Goal: Communication & Community: Answer question/provide support

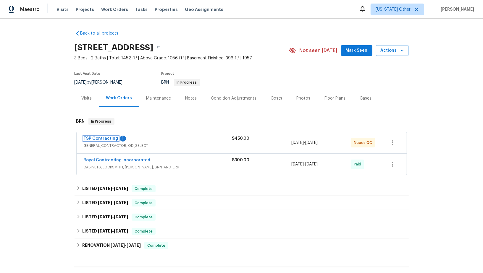
click at [108, 137] on link "TSP Contracting" at bounding box center [101, 139] width 35 height 4
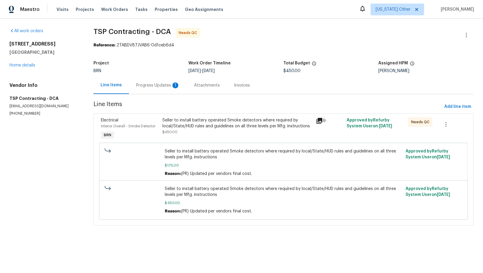
click at [183, 126] on div "Seller to install battery operated Smoke detectors where required by local/Stat…" at bounding box center [237, 123] width 150 height 12
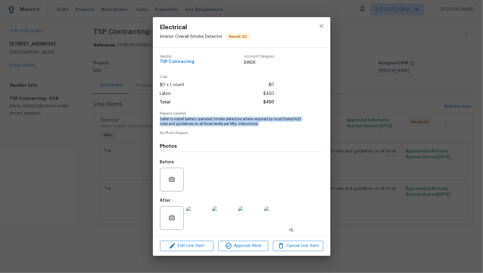
drag, startPoint x: 158, startPoint y: 117, endPoint x: 280, endPoint y: 130, distance: 122.1
click at [280, 130] on div "Vendor TSP Contracting Account Category BINSR Cost $0 x 1 count $0 Labor $450 T…" at bounding box center [241, 142] width 177 height 188
copy span "Seller to install battery operated Smoke detectors where required by local/Stat…"
click at [200, 213] on img at bounding box center [198, 218] width 24 height 24
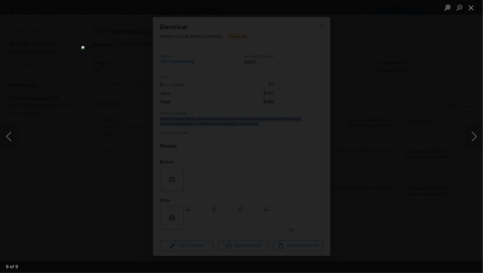
click at [395, 194] on div "Lightbox" at bounding box center [241, 136] width 483 height 273
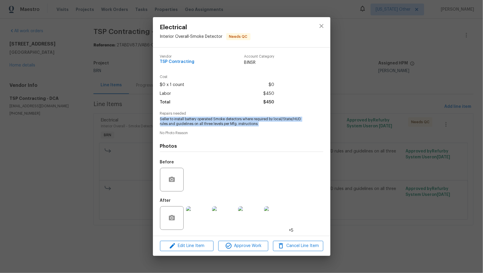
click at [378, 175] on div "Electrical Interior Overall - Smoke Detector Needs QC Vendor TSP Contracting Ac…" at bounding box center [241, 136] width 483 height 273
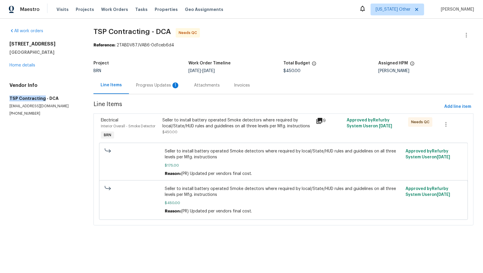
drag, startPoint x: 10, startPoint y: 99, endPoint x: 42, endPoint y: 99, distance: 32.2
click at [42, 99] on h5 "TSP Contracting - DCA" at bounding box center [44, 98] width 70 height 6
copy h5 "TSP Contracting"
click at [180, 133] on div "Seller to install battery operated Smoke detectors where required by local/Stat…" at bounding box center [237, 126] width 150 height 18
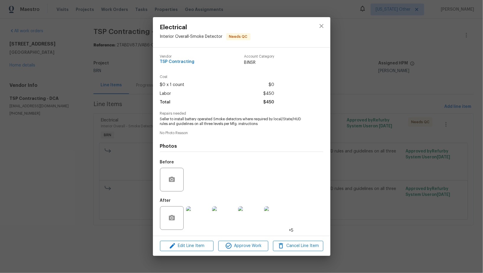
click at [111, 151] on div "Electrical Interior Overall - Smoke Detector Needs QC Vendor TSP Contracting Ac…" at bounding box center [241, 136] width 483 height 273
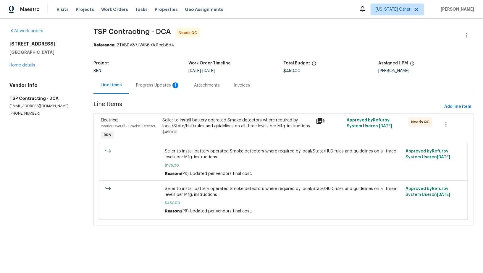
click at [155, 77] on div "Progress Updates 1" at bounding box center [158, 85] width 58 height 17
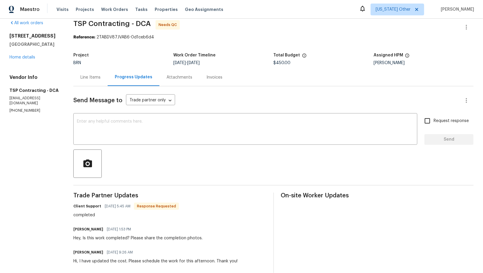
scroll to position [13, 0]
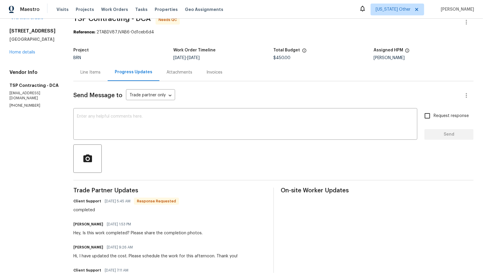
click at [94, 65] on div "Line Items" at bounding box center [90, 72] width 34 height 17
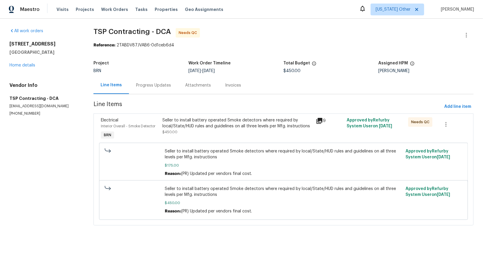
click at [141, 85] on div "Progress Updates" at bounding box center [153, 85] width 35 height 6
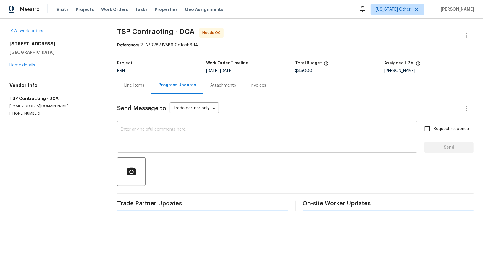
click at [162, 135] on textarea at bounding box center [267, 137] width 293 height 21
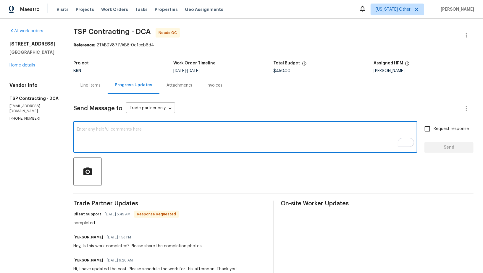
click at [189, 137] on textarea "To enrich screen reader interactions, please activate Accessibility in Grammarl…" at bounding box center [245, 137] width 337 height 21
paste textarea "WO is approved, Please upload the invoice under invoice section. Thanks!"
type textarea "WO is approved, Please upload the invoice under invoice section. Thanks!"
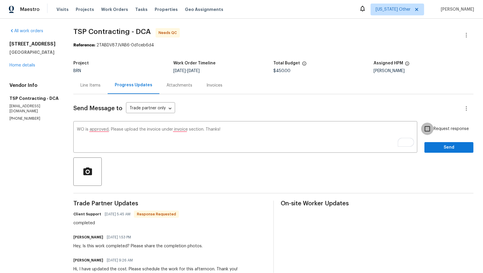
click at [432, 129] on input "Request response" at bounding box center [427, 129] width 12 height 12
checkbox input "true"
click at [444, 152] on button "Send" at bounding box center [448, 147] width 49 height 11
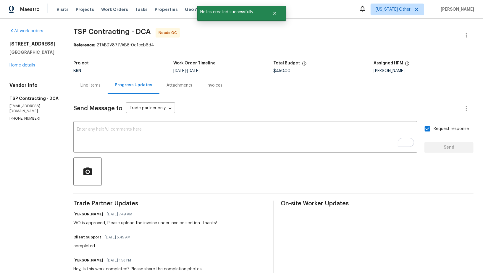
click at [83, 90] on div "Line Items" at bounding box center [90, 85] width 34 height 17
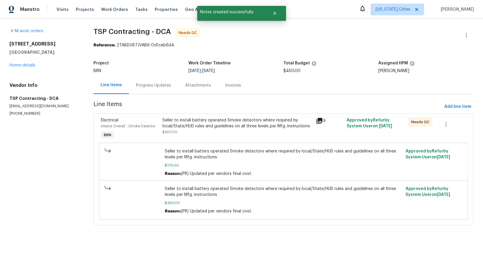
click at [167, 129] on div "Seller to install battery operated Smoke detectors where required by local/Stat…" at bounding box center [237, 126] width 150 height 18
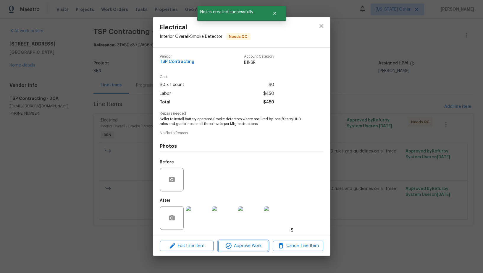
click at [232, 245] on span "Approve Work" at bounding box center [243, 245] width 46 height 7
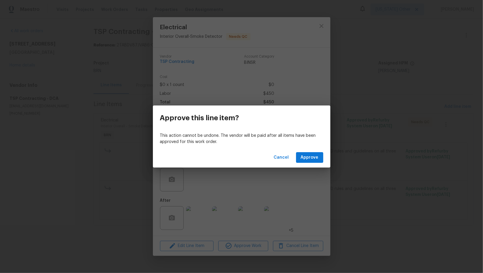
click at [309, 151] on div "Cancel Approve" at bounding box center [241, 157] width 177 height 20
click at [309, 155] on span "Approve" at bounding box center [310, 157] width 18 height 7
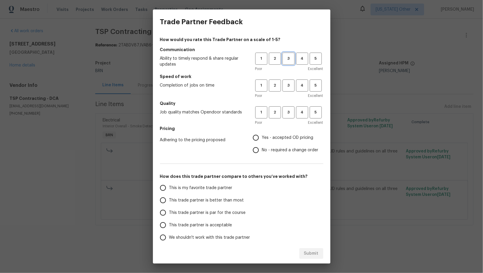
click at [288, 60] on span "3" at bounding box center [288, 58] width 11 height 7
click at [289, 82] on button "3" at bounding box center [288, 86] width 12 height 12
click at [290, 105] on h5 "Quality" at bounding box center [241, 103] width 163 height 6
click at [288, 109] on span "3" at bounding box center [288, 112] width 11 height 7
click at [256, 150] on input "No - required a change order" at bounding box center [255, 150] width 12 height 12
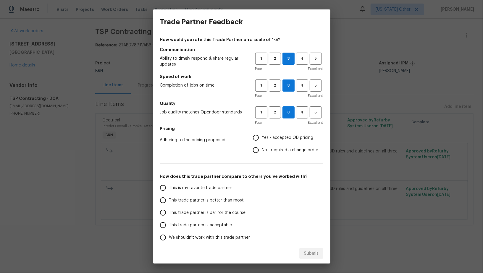
radio input "true"
click at [156, 210] on div "How would you rate this Trade Partner on a scale of 1-5? Communication Ability …" at bounding box center [241, 138] width 177 height 209
click at [172, 209] on label "This trade partner is par for the course" at bounding box center [203, 213] width 93 height 12
click at [169, 209] on input "This trade partner is par for the course" at bounding box center [163, 213] width 12 height 12
click at [317, 250] on button "Submit" at bounding box center [311, 253] width 24 height 11
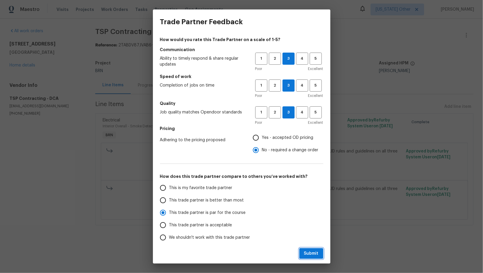
radio input "true"
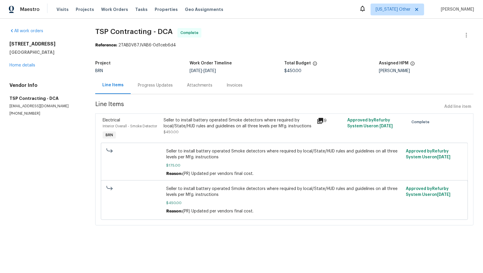
click at [150, 91] on div "Progress Updates" at bounding box center [155, 85] width 49 height 17
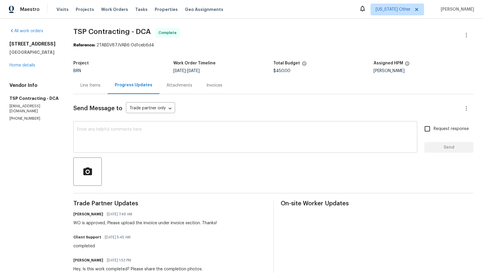
scroll to position [26, 0]
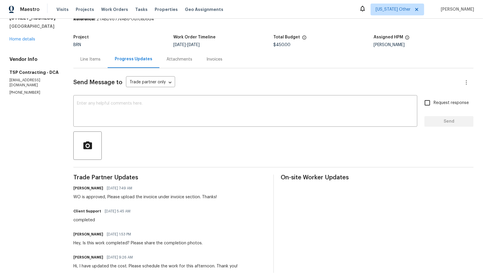
click at [207, 61] on div "Invoices" at bounding box center [214, 59] width 16 height 6
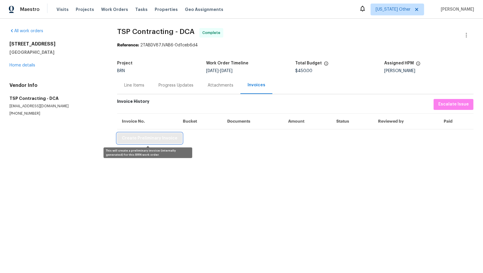
click at [144, 134] on button "Create Preliminary Invoice" at bounding box center [149, 138] width 65 height 11
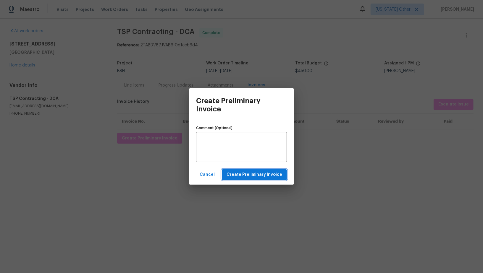
click at [231, 172] on span "Create Preliminary Invoice" at bounding box center [254, 174] width 56 height 7
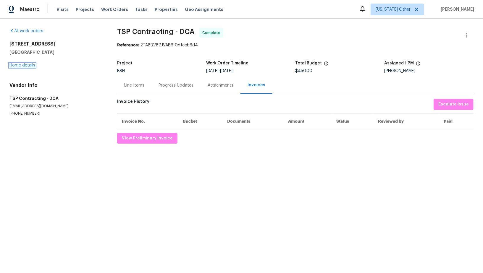
click at [29, 66] on link "Home details" at bounding box center [22, 65] width 26 height 4
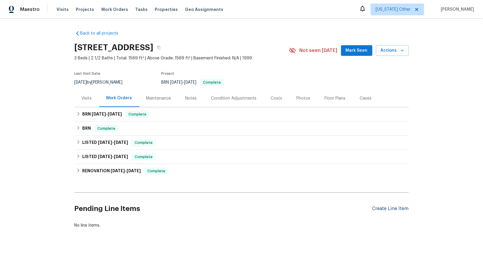
click at [376, 208] on div "Create Line Item" at bounding box center [390, 209] width 36 height 6
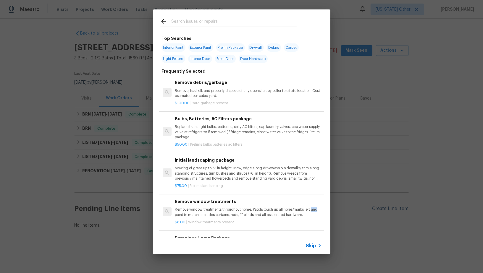
click at [376, 208] on div "Top Searches Interior Paint Exterior Paint Prelim Package Drywall Debris Carpet…" at bounding box center [241, 132] width 483 height 264
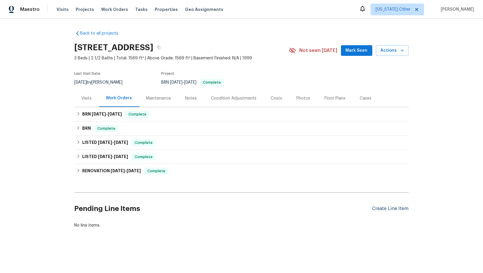
click at [393, 210] on div "Create Line Item" at bounding box center [390, 209] width 36 height 6
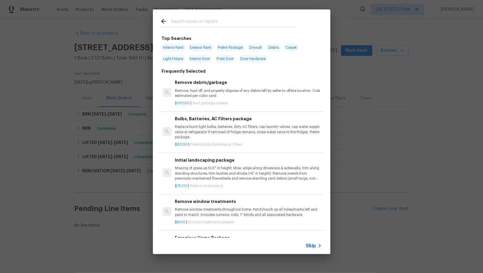
click at [318, 245] on icon at bounding box center [319, 245] width 7 height 7
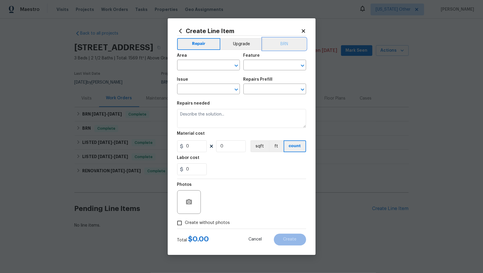
click at [283, 46] on button "BRN" at bounding box center [283, 44] width 43 height 12
click at [202, 61] on input "text" at bounding box center [200, 65] width 46 height 9
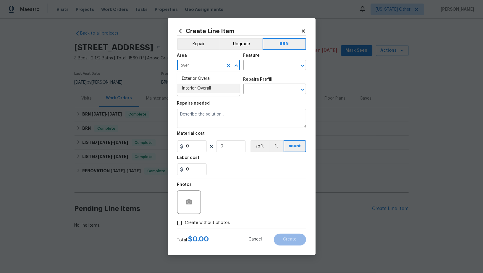
type input "over"
click at [215, 75] on li "Exterior Overall" at bounding box center [208, 79] width 63 height 10
type input "Exterior Overall"
click at [260, 69] on input "text" at bounding box center [266, 65] width 46 height 9
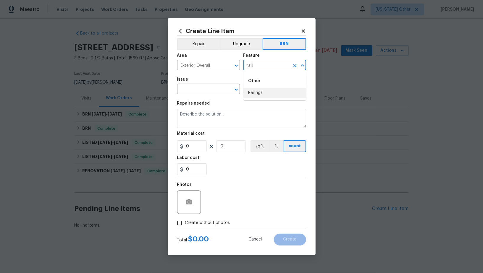
click at [250, 97] on li "Railings" at bounding box center [274, 93] width 63 height 10
type input "Railings"
click at [188, 90] on input "text" at bounding box center [200, 89] width 46 height 9
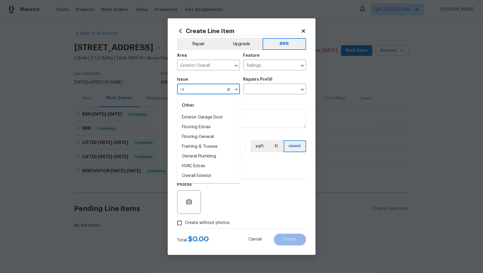
type input "r"
click at [190, 132] on li "Overall Exterior" at bounding box center [208, 134] width 63 height 10
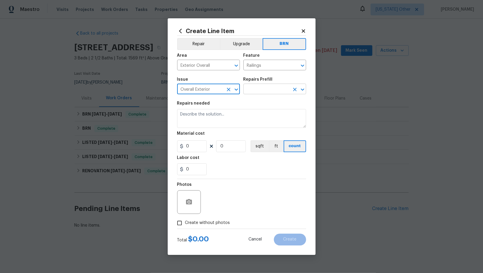
type input "Overall Exterior"
click at [252, 90] on input "text" at bounding box center [266, 89] width 46 height 9
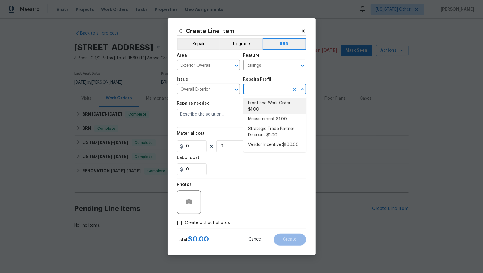
click at [258, 103] on li "Front End Work Order $1.00" at bounding box center [274, 106] width 63 height 16
type input "Front End Work Order $1.00"
type textarea "Placeholder line item for the creation of front end work orders."
type input "1"
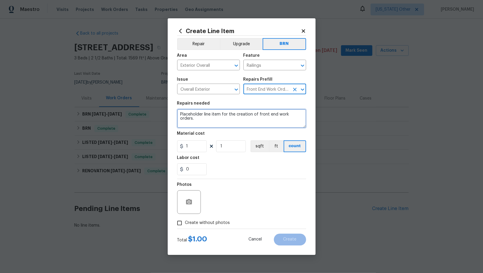
click at [246, 111] on textarea "Placeholder line item for the creation of front end work orders." at bounding box center [241, 118] width 129 height 19
paste textarea "Contractor to complete stairs at rear area where deck was removed. Extend handr…"
type textarea "Contractor to complete stairs at rear area where deck was removed. Extend handr…"
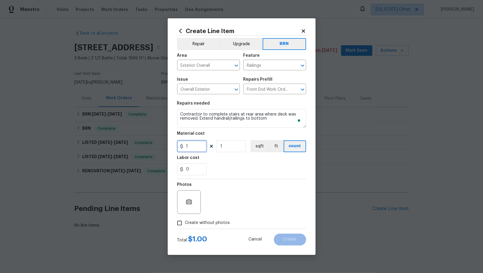
click at [200, 145] on input "1" at bounding box center [192, 146] width 30 height 12
type input "0"
click at [194, 166] on input "0" at bounding box center [192, 169] width 30 height 12
type input "350"
click at [181, 220] on input "Create without photos" at bounding box center [179, 223] width 11 height 11
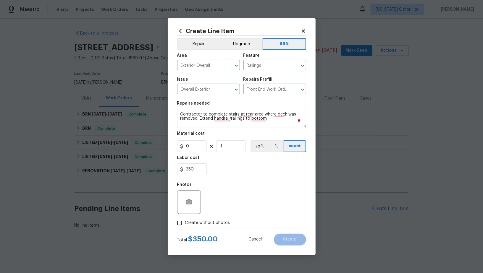
checkbox input "true"
click at [250, 205] on textarea "To enrich screen reader interactions, please activate Accessibility in Grammarl…" at bounding box center [255, 202] width 100 height 24
click at [286, 243] on button "Create" at bounding box center [290, 240] width 32 height 12
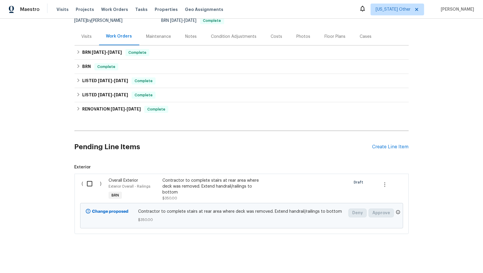
scroll to position [32, 0]
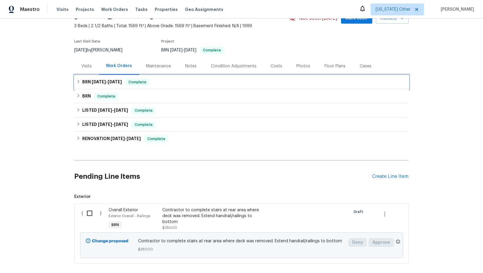
click at [80, 86] on div "BRN 9/16/25 - 9/30/25 Complete" at bounding box center [241, 82] width 334 height 14
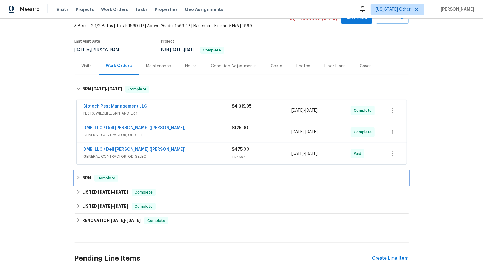
click at [86, 178] on h6 "BRN" at bounding box center [86, 178] width 9 height 7
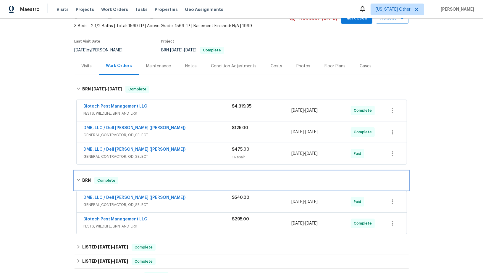
scroll to position [198, 0]
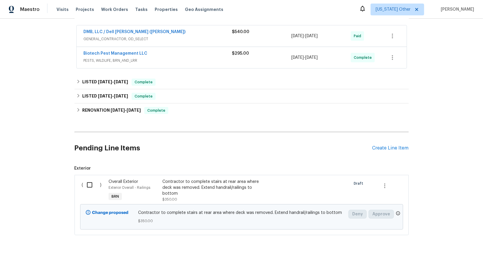
click at [87, 179] on input "checkbox" at bounding box center [91, 185] width 17 height 12
checkbox input "true"
click at [454, 262] on span "Create Work Order" at bounding box center [448, 258] width 39 height 7
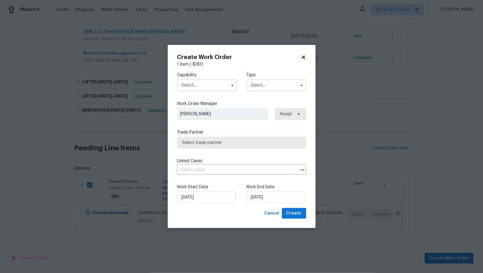
click at [212, 85] on input "text" at bounding box center [207, 86] width 60 height 12
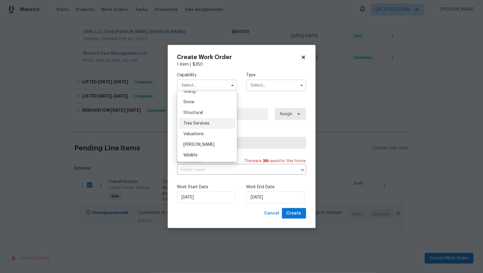
scroll to position [548, 0]
click at [208, 119] on span "Radon Testing" at bounding box center [197, 121] width 28 height 4
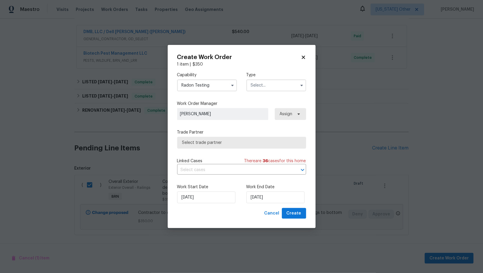
click at [206, 87] on input "Radon Testing" at bounding box center [207, 86] width 60 height 12
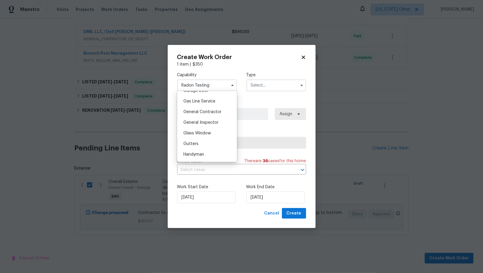
scroll to position [273, 0]
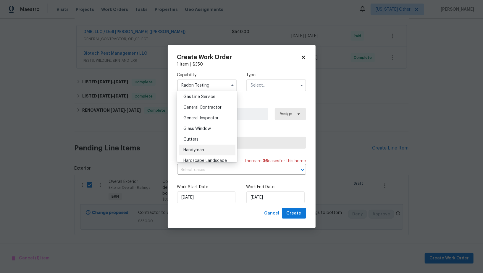
click at [204, 146] on div "Handyman" at bounding box center [207, 150] width 57 height 11
type input "Handyman"
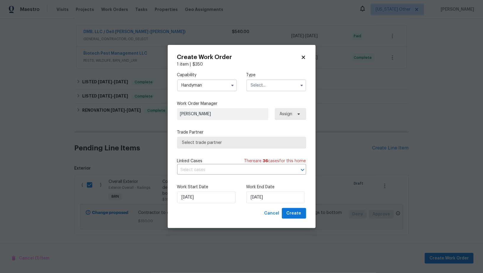
click at [265, 84] on input "text" at bounding box center [276, 86] width 60 height 12
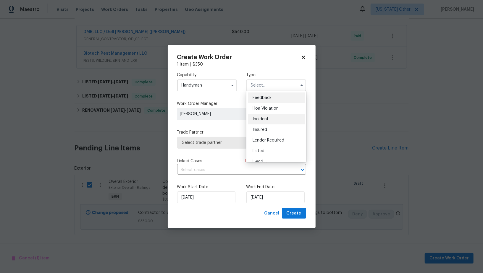
scroll to position [70, 0]
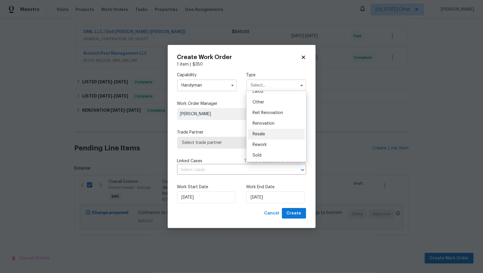
click at [261, 131] on div "Resale" at bounding box center [276, 134] width 57 height 11
type input "Resale"
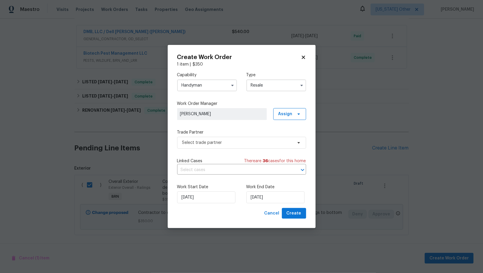
click at [249, 149] on div "Capability Handyman Type Resale Work Order Manager Padmapriya R Assign Trade Pa…" at bounding box center [241, 137] width 129 height 141
click at [246, 143] on span "Select trade partner" at bounding box center [237, 143] width 110 height 6
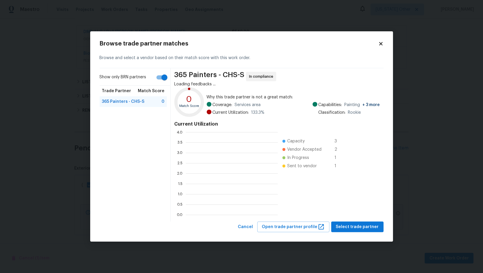
scroll to position [83, 92]
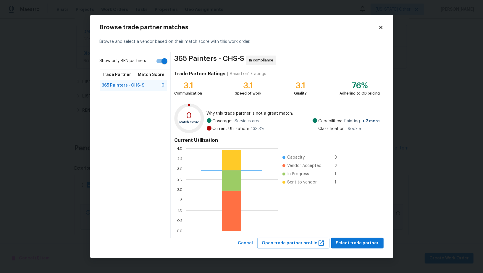
click at [169, 59] on input "Show only BRN partners" at bounding box center [164, 61] width 34 height 11
checkbox input "false"
click at [253, 244] on span "Cancel" at bounding box center [245, 243] width 15 height 7
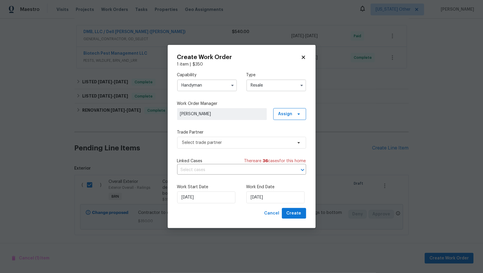
click at [228, 87] on span at bounding box center [232, 85] width 9 height 9
click at [220, 87] on input "Handyman" at bounding box center [207, 86] width 60 height 12
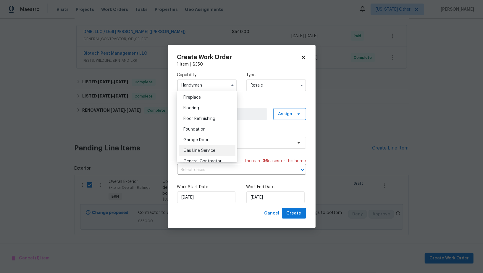
scroll to position [226, 0]
click at [210, 153] on span "General Contractor" at bounding box center [202, 155] width 38 height 4
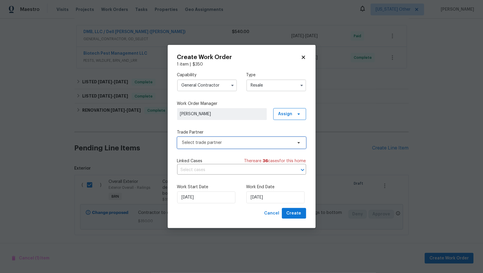
click at [237, 139] on span "Select trade partner" at bounding box center [241, 143] width 129 height 12
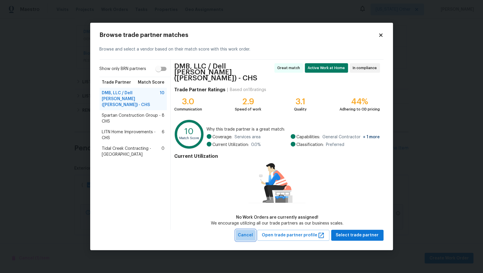
click at [246, 236] on button "Cancel" at bounding box center [246, 235] width 20 height 11
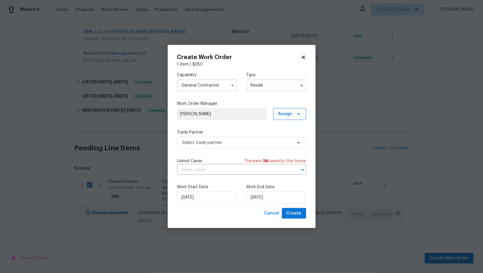
click at [195, 81] on input "General Contractor" at bounding box center [207, 86] width 60 height 12
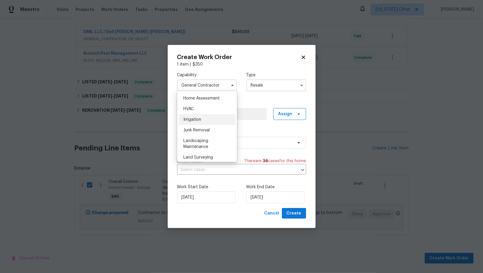
scroll to position [298, 0]
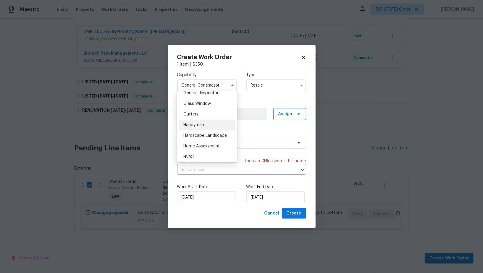
click at [195, 123] on span "Handyman" at bounding box center [193, 125] width 21 height 4
type input "Handyman"
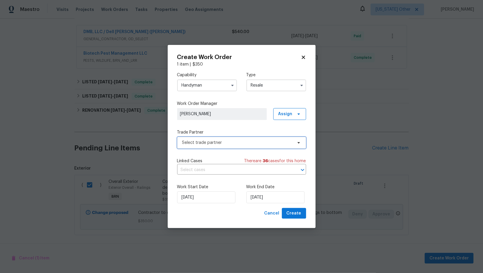
click at [236, 143] on span "Select trade partner" at bounding box center [237, 143] width 110 height 6
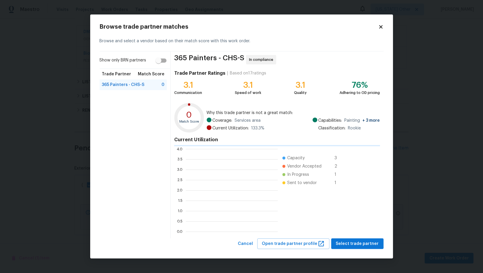
scroll to position [83, 92]
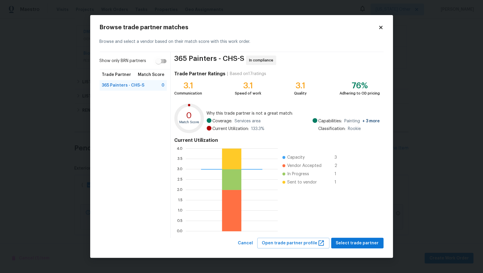
click at [163, 62] on input "Show only BRN partners" at bounding box center [159, 61] width 34 height 11
checkbox input "true"
click at [353, 243] on span "Select trade partner" at bounding box center [357, 243] width 43 height 7
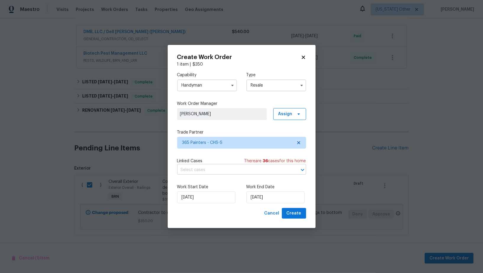
click at [263, 173] on input "text" at bounding box center [233, 170] width 112 height 9
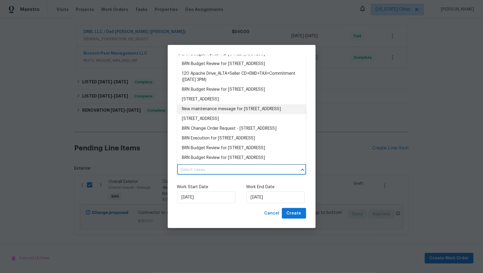
scroll to position [0, 0]
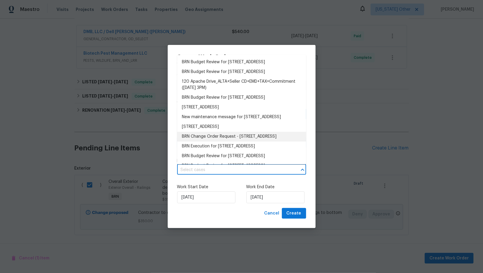
click at [262, 204] on div "Work Start Date 08/10/2025 Work End Date 08/10/2025" at bounding box center [241, 193] width 129 height 29
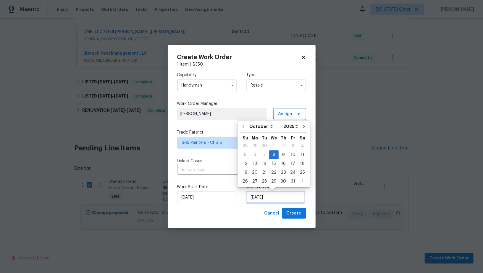
click at [262, 200] on input "08/10/2025" at bounding box center [275, 198] width 58 height 12
click at [282, 152] on div "9" at bounding box center [282, 155] width 9 height 8
type input "09/10/2025"
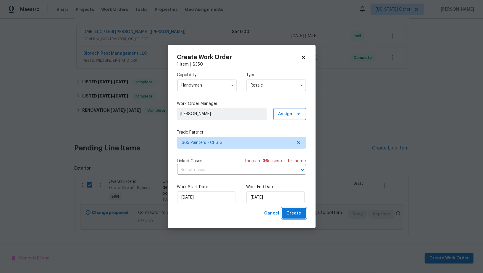
click at [298, 214] on span "Create" at bounding box center [293, 213] width 15 height 7
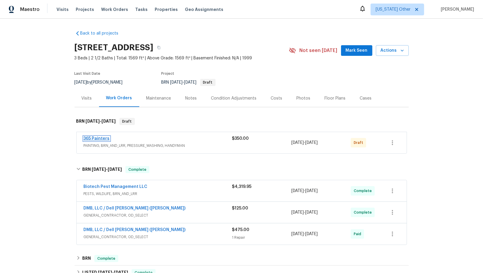
click at [105, 137] on link "365 Painters" at bounding box center [97, 139] width 26 height 4
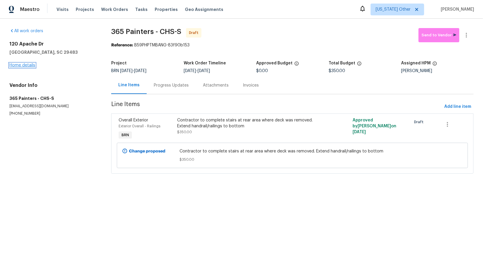
click at [17, 66] on link "Home details" at bounding box center [22, 65] width 26 height 4
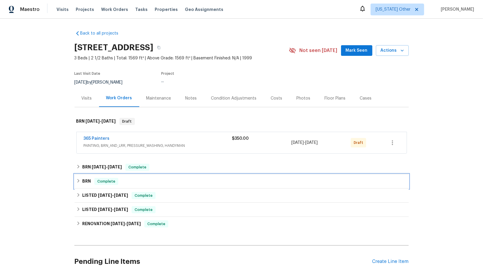
click at [77, 175] on div "BRN Complete" at bounding box center [241, 181] width 334 height 14
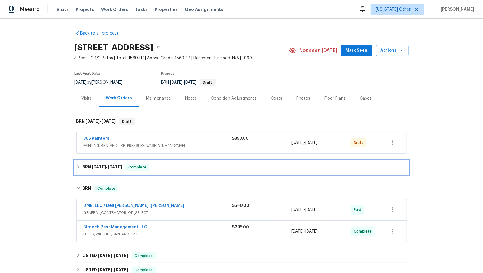
click at [77, 169] on div "BRN 9/16/25 - 9/30/25 Complete" at bounding box center [241, 167] width 330 height 7
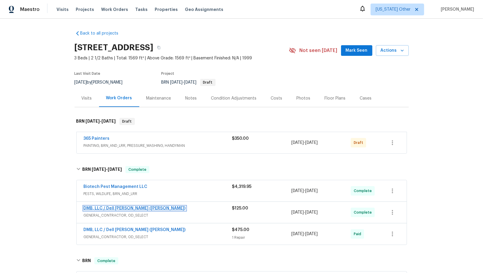
click at [99, 206] on link "DMB, LLC / Dell Bryson (Heise)" at bounding box center [135, 208] width 102 height 4
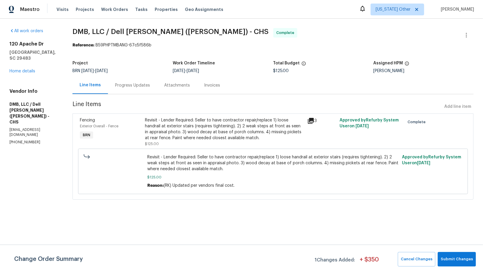
click at [133, 83] on div "Progress Updates" at bounding box center [132, 85] width 35 height 6
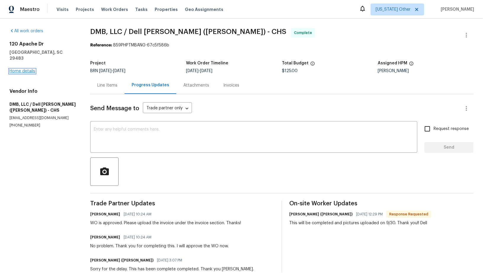
click at [25, 69] on link "Home details" at bounding box center [22, 71] width 26 height 4
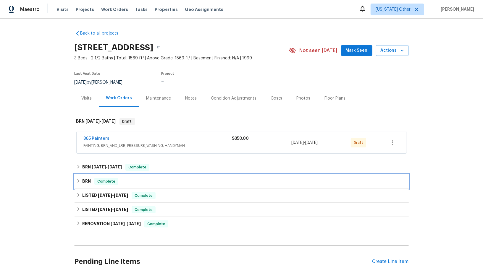
click at [83, 176] on div "BRN Complete" at bounding box center [241, 181] width 334 height 14
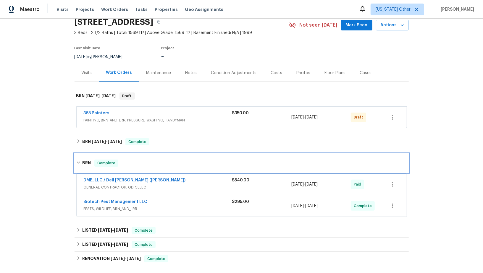
scroll to position [60, 0]
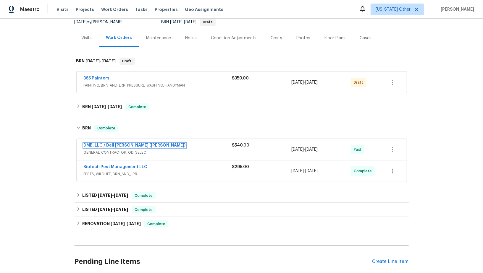
click at [108, 144] on link "DMB, LLC / Dell Bryson (Heise)" at bounding box center [135, 145] width 102 height 4
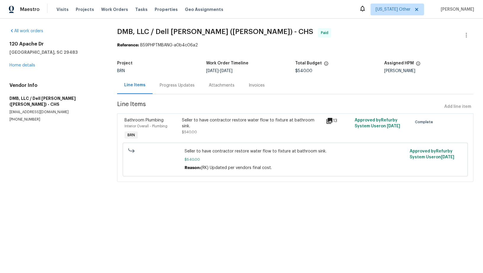
click at [154, 85] on div "Progress Updates" at bounding box center [177, 85] width 49 height 17
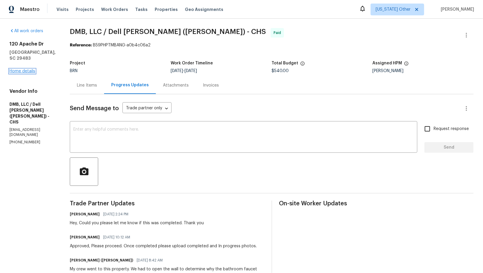
click at [27, 71] on link "Home details" at bounding box center [22, 71] width 26 height 4
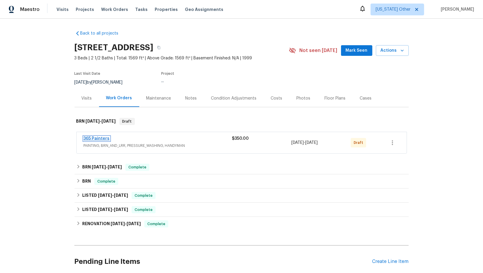
click at [92, 137] on link "365 Painters" at bounding box center [97, 139] width 26 height 4
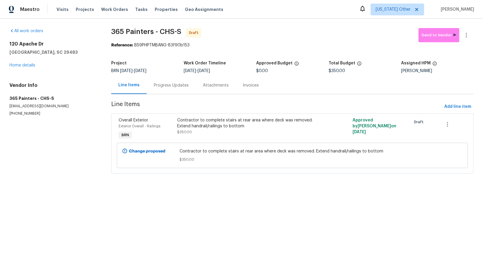
click at [167, 79] on div "Progress Updates" at bounding box center [171, 85] width 49 height 17
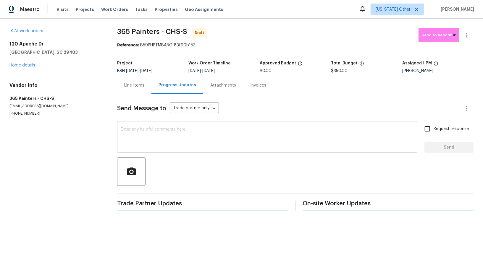
click at [176, 129] on textarea at bounding box center [267, 137] width 293 height 21
click at [170, 153] on div "Send Message to Trade partner only Trade partner only ​ x ​ Request response Se…" at bounding box center [295, 152] width 356 height 116
click at [240, 124] on div "x ​" at bounding box center [267, 138] width 300 height 30
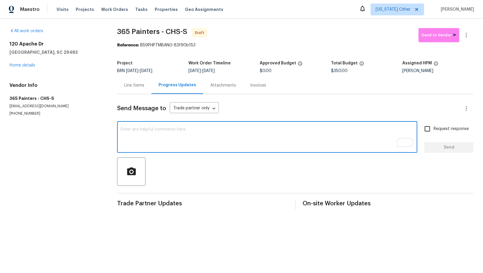
paste textarea "Hi, I'm Padmapriya from Opendoor. Just wanted to check if you received the WO f…"
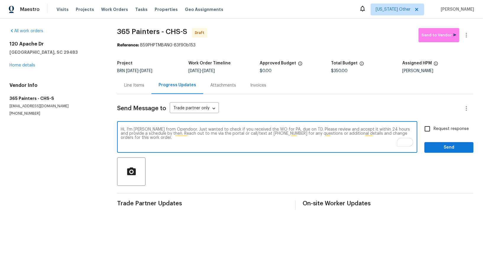
click at [288, 129] on textarea "Hi, I'm Padmapriya from Opendoor. Just wanted to check if you received the WO f…" at bounding box center [267, 137] width 293 height 21
paste textarea "120 Apache Dr, Summerville, SC 29483"
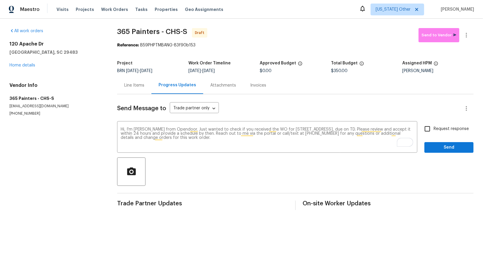
drag, startPoint x: 211, startPoint y: 72, endPoint x: 257, endPoint y: 72, distance: 45.2
click at [257, 72] on div "10/8/2025 - 10/9/2025" at bounding box center [223, 71] width 71 height 4
copy span "[DATE]"
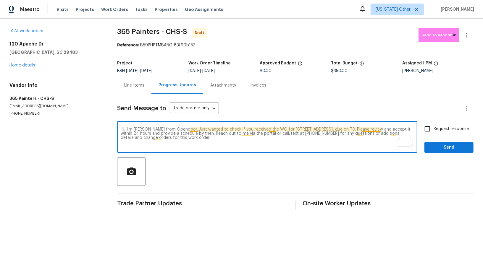
click at [380, 129] on textarea "Hi, I'm Padmapriya from Opendoor. Just wanted to check if you received the WO f…" at bounding box center [267, 137] width 293 height 21
paste textarea "[DATE]"
type textarea "Hi, I'm Padmapriya from Opendoor. Just wanted to check if you received the WO f…"
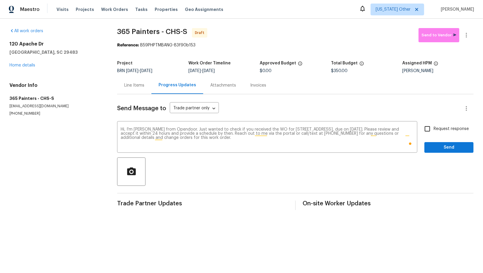
click at [428, 135] on div "Request response Send" at bounding box center [448, 138] width 49 height 30
click at [428, 132] on input "Request response" at bounding box center [427, 129] width 12 height 12
checkbox input "true"
click at [437, 148] on span "Send" at bounding box center [449, 147] width 40 height 7
click at [470, 33] on button "button" at bounding box center [466, 35] width 14 height 14
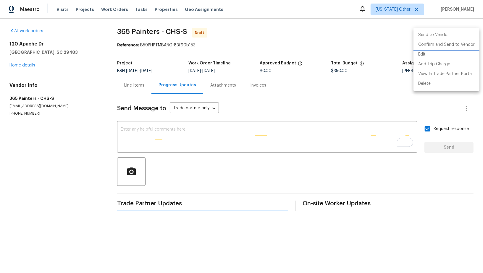
click at [460, 46] on li "Confirm and Send to Vendor" at bounding box center [446, 45] width 66 height 10
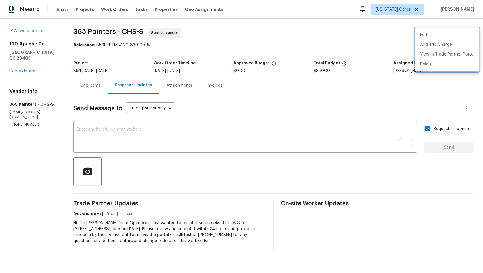
drag, startPoint x: 1, startPoint y: 95, endPoint x: 33, endPoint y: 98, distance: 32.0
click at [33, 98] on div at bounding box center [241, 136] width 483 height 273
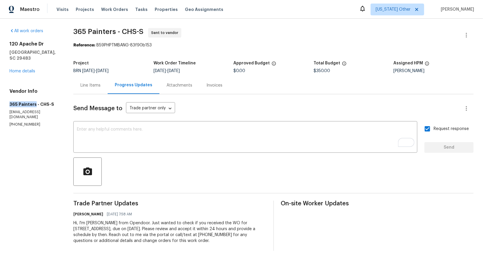
drag, startPoint x: 34, startPoint y: 98, endPoint x: 0, endPoint y: 98, distance: 34.3
click at [0, 98] on div "All work orders 120 Apache Dr Summerville, SC 29483 Home details Vendor Info 36…" at bounding box center [241, 140] width 483 height 242
copy h5 "365 Painters"
click at [26, 69] on link "Home details" at bounding box center [22, 71] width 26 height 4
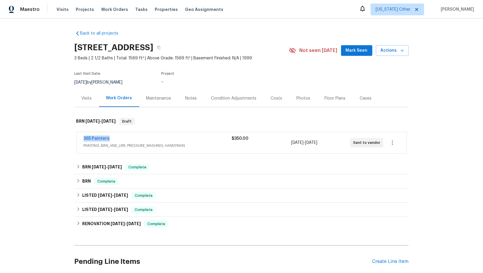
drag, startPoint x: 114, startPoint y: 137, endPoint x: 69, endPoint y: 137, distance: 44.6
click at [69, 137] on div "Back to all projects 120 Apache Dr, Summerville, SC 29483 3 Beds | 2 1/2 Baths …" at bounding box center [241, 146] width 483 height 254
copy link "365 Painters"
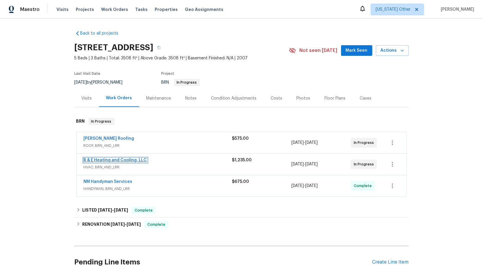
click at [100, 159] on link "B & E Heating and Cooling, LLC" at bounding box center [115, 160] width 63 height 4
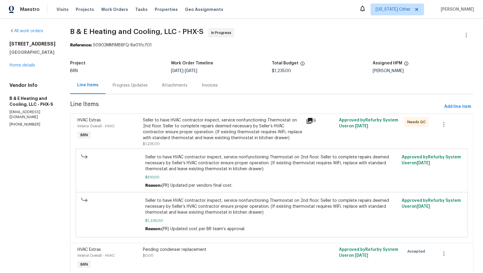
click at [161, 87] on div "Attachments" at bounding box center [175, 85] width 40 height 17
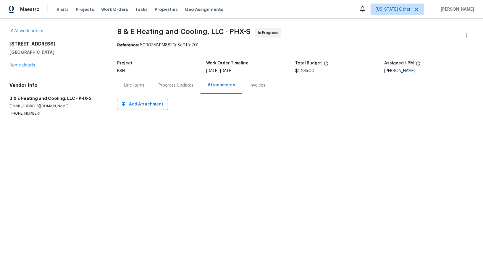
click at [161, 87] on div "Progress Updates" at bounding box center [175, 85] width 35 height 6
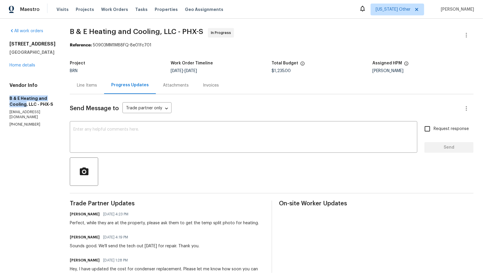
drag, startPoint x: 3, startPoint y: 98, endPoint x: 25, endPoint y: 105, distance: 22.9
copy h5 "B & E Heating and Cooling"
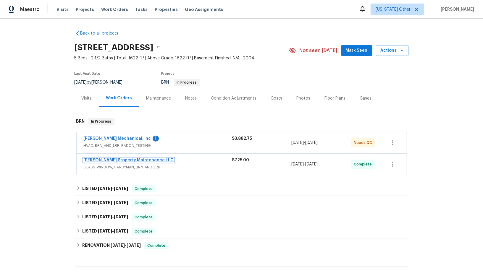
click at [121, 160] on link "[PERSON_NAME] Property Maintenance LLC" at bounding box center [129, 160] width 90 height 4
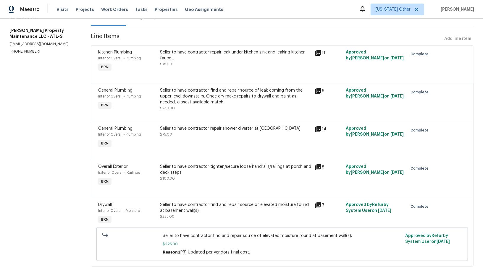
scroll to position [1, 0]
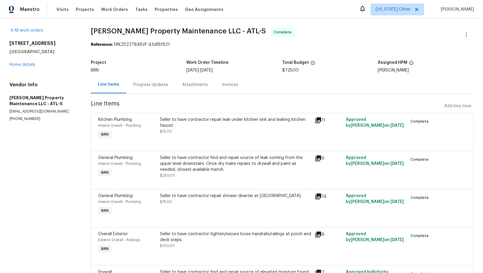
click at [170, 116] on div "Seller to have contractor repair leak under kitchen sink and leaking kitchen fa…" at bounding box center [235, 128] width 155 height 27
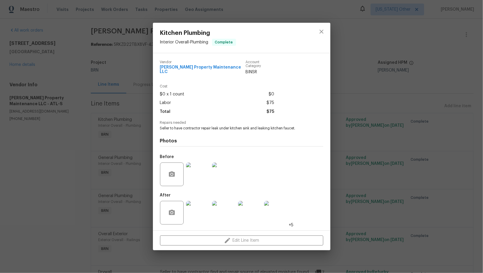
drag, startPoint x: 157, startPoint y: 124, endPoint x: 316, endPoint y: 124, distance: 158.7
click at [316, 124] on div "Vendor Glen Property Maintenance LLC Account Category BINSR Cost $0 x 1 count $…" at bounding box center [241, 141] width 177 height 177
drag, startPoint x: 301, startPoint y: 125, endPoint x: 159, endPoint y: 126, distance: 141.9
click at [159, 126] on div "Vendor Glen Property Maintenance LLC Account Category BINSR Cost $0 x 1 count $…" at bounding box center [241, 141] width 177 height 177
copy span "Seller to have contractor repair leak under kitchen sink and leaking kitchen fa…"
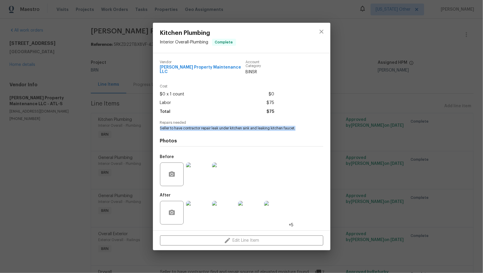
click at [195, 170] on img at bounding box center [198, 175] width 24 height 24
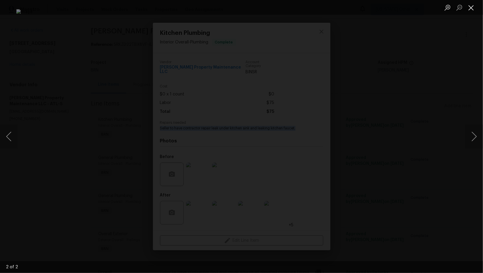
click at [472, 6] on button "Close lightbox" at bounding box center [471, 7] width 12 height 10
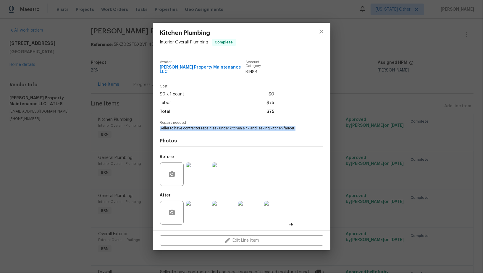
click at [199, 211] on img at bounding box center [198, 213] width 24 height 24
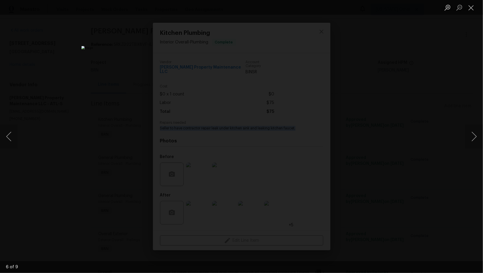
click at [287, 155] on img "Lightbox" at bounding box center [241, 136] width 320 height 181
click at [400, 157] on div "Lightbox" at bounding box center [241, 136] width 483 height 273
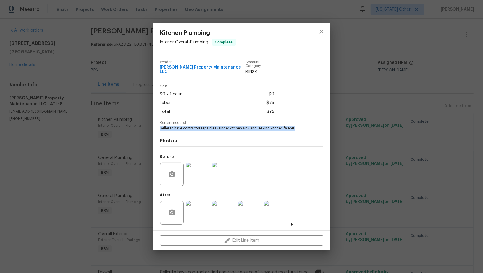
click at [198, 178] on img at bounding box center [198, 175] width 24 height 24
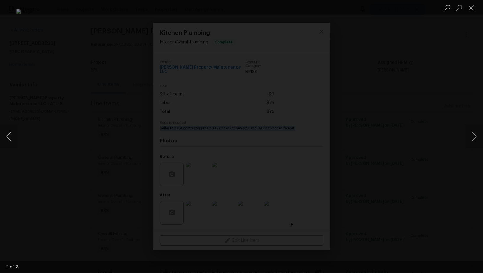
click at [393, 184] on div "Lightbox" at bounding box center [241, 136] width 483 height 273
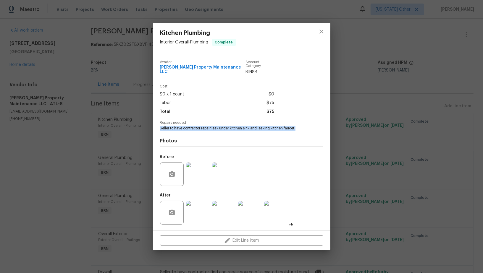
click at [392, 184] on div "Kitchen Plumbing Interior Overall - Plumbing Complete Vendor Glen Property Main…" at bounding box center [241, 136] width 483 height 273
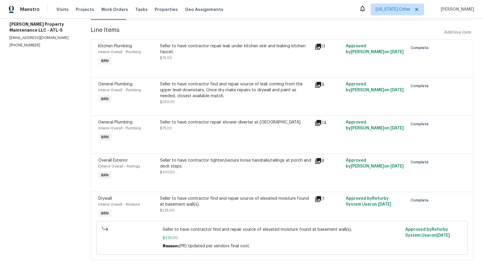
scroll to position [77, 0]
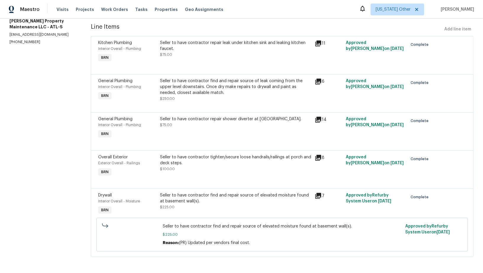
click at [193, 95] on div "Seller to have contractor find and repair source of leak coming from the upper …" at bounding box center [235, 87] width 151 height 18
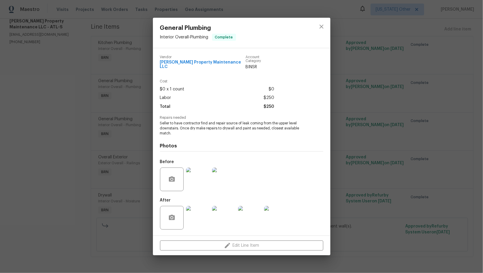
click at [113, 117] on div "General Plumbing Interior Overall - Plumbing Complete Vendor Glen Property Main…" at bounding box center [241, 136] width 483 height 273
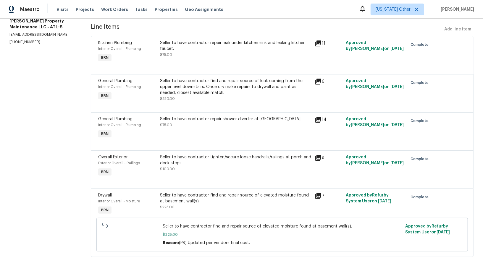
click at [177, 60] on div "Seller to have contractor repair leak under kitchen sink and leaking kitchen fa…" at bounding box center [235, 51] width 155 height 27
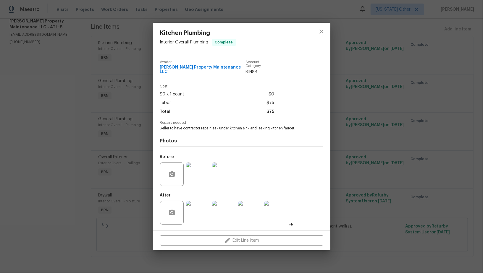
click at [231, 170] on img at bounding box center [224, 175] width 24 height 24
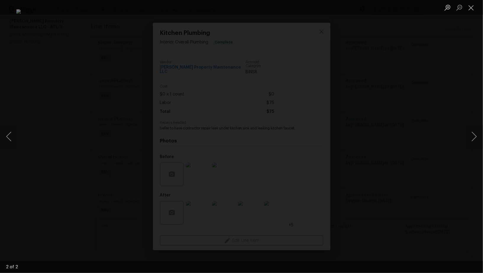
click at [443, 199] on div "Lightbox" at bounding box center [241, 136] width 483 height 273
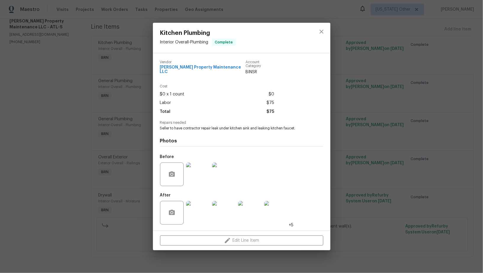
click at [443, 199] on div "Kitchen Plumbing Interior Overall - Plumbing Complete Vendor Glen Property Main…" at bounding box center [241, 136] width 483 height 273
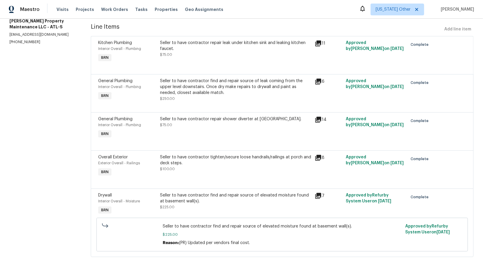
scroll to position [21, 0]
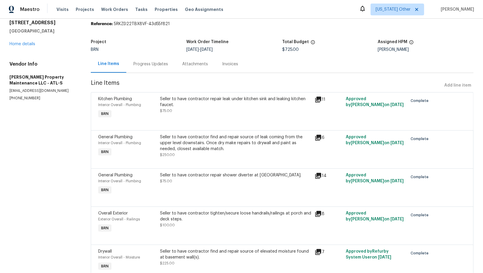
click at [135, 60] on div "Progress Updates" at bounding box center [150, 63] width 49 height 17
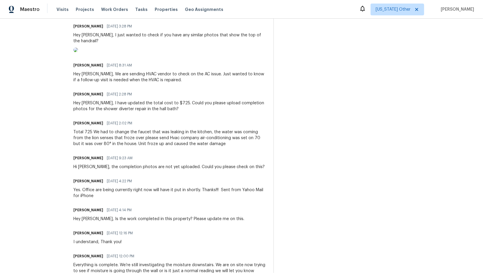
scroll to position [236, 0]
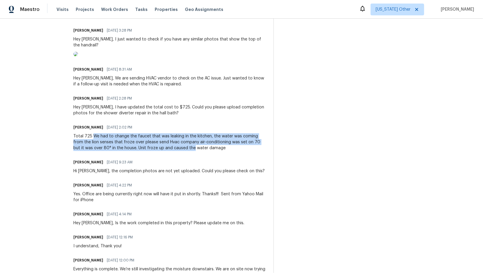
drag, startPoint x: 91, startPoint y: 155, endPoint x: 171, endPoint y: 163, distance: 79.9
click at [171, 151] on div "Total 725 We had to change the faucet that was leaking in the kitchen, the wate…" at bounding box center [169, 142] width 192 height 18
click at [193, 151] on div "Total 725 We had to change the faucet that was leaking in the kitchen, the wate…" at bounding box center [169, 142] width 192 height 18
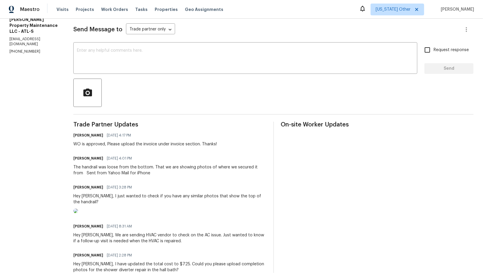
scroll to position [0, 0]
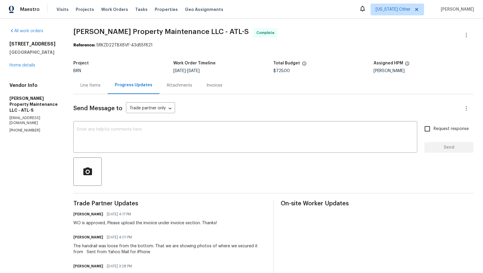
click at [91, 87] on div "Line Items" at bounding box center [90, 85] width 20 height 6
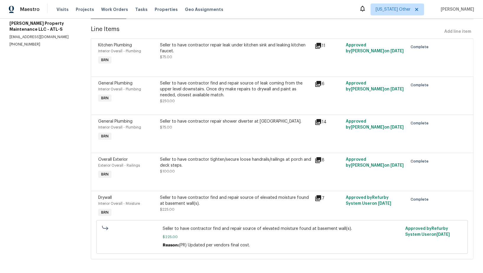
scroll to position [77, 0]
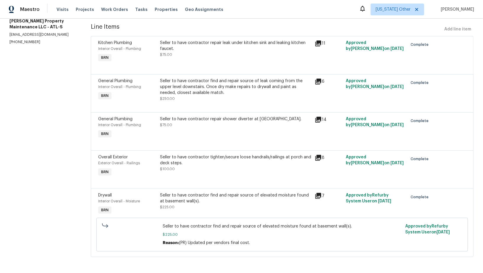
click at [190, 96] on div "Seller to have contractor find and repair source of leak coming from the upper …" at bounding box center [235, 90] width 151 height 24
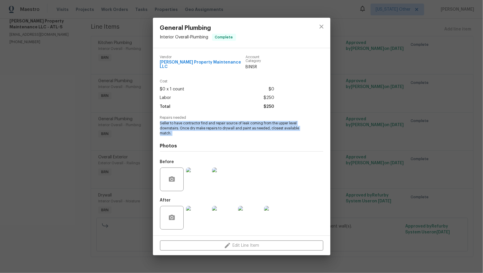
drag, startPoint x: 159, startPoint y: 122, endPoint x: 190, endPoint y: 136, distance: 34.5
click at [190, 136] on div "Vendor Glen Property Maintenance LLC Account Category BINSR Cost $0 x 1 count $…" at bounding box center [241, 141] width 177 height 187
copy span "Seller to have contractor find and repair source of leak coming from the upper …"
click at [202, 182] on img at bounding box center [198, 180] width 24 height 24
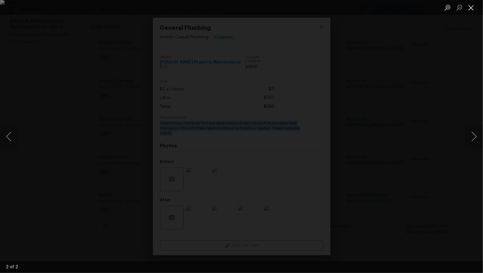
click at [471, 8] on button "Close lightbox" at bounding box center [471, 7] width 12 height 10
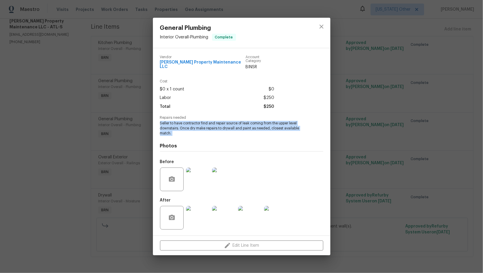
click at [206, 218] on img at bounding box center [198, 218] width 24 height 24
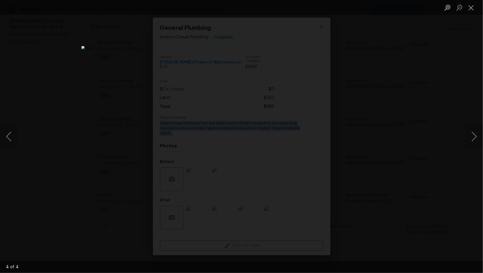
click at [359, 95] on div "Lightbox" at bounding box center [241, 136] width 483 height 273
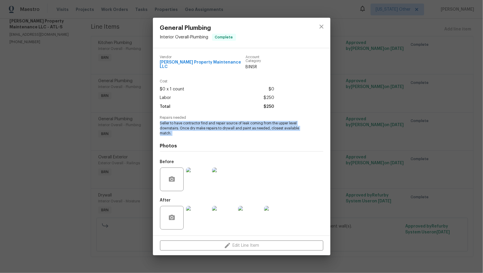
click at [358, 95] on div "General Plumbing Interior Overall - Plumbing Complete Vendor Glen Property Main…" at bounding box center [241, 136] width 483 height 273
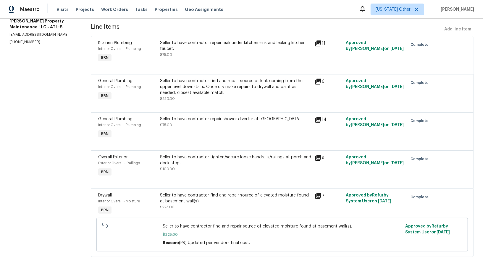
click at [190, 125] on div "Seller to have contractor repair shower diverter at hall bath. $75.00" at bounding box center [235, 122] width 151 height 12
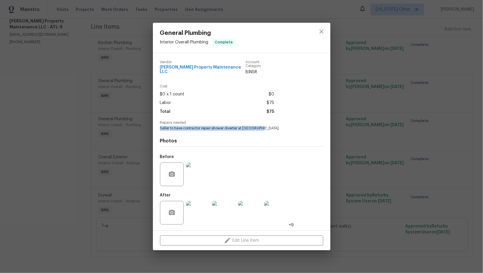
drag, startPoint x: 157, startPoint y: 129, endPoint x: 260, endPoint y: 128, distance: 103.2
click at [260, 128] on div "Vendor Glen Property Maintenance LLC Account Category BINSR Cost $0 x 1 count $…" at bounding box center [241, 141] width 177 height 177
copy span "Seller to have contractor repair shower diverter at hall bath."
click at [202, 169] on img at bounding box center [198, 175] width 24 height 24
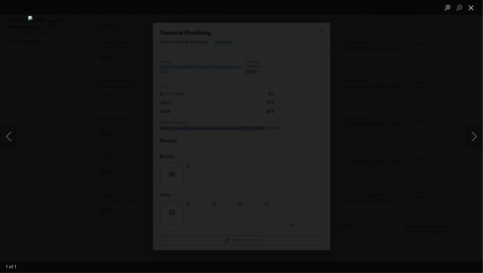
click at [469, 8] on button "Close lightbox" at bounding box center [471, 7] width 12 height 10
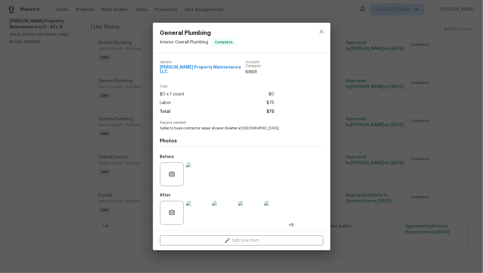
click at [199, 223] on div at bounding box center [198, 212] width 26 height 31
click at [200, 214] on img at bounding box center [198, 213] width 24 height 24
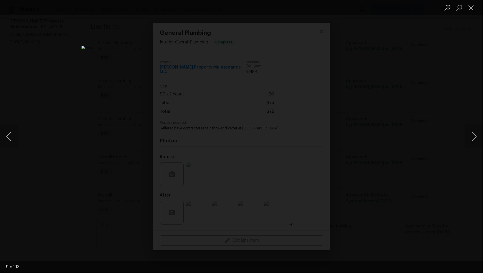
click at [21, 131] on div "Lightbox" at bounding box center [241, 136] width 483 height 273
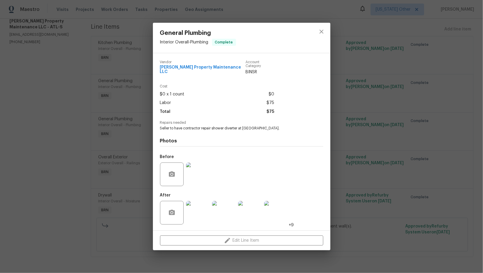
click at [272, 208] on img at bounding box center [276, 213] width 24 height 24
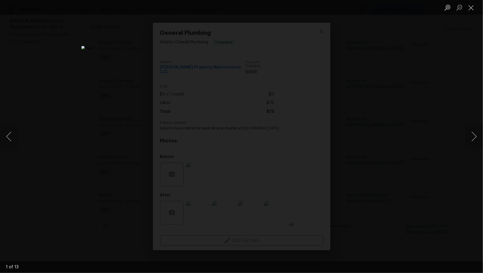
click at [389, 151] on div "Lightbox" at bounding box center [241, 136] width 483 height 273
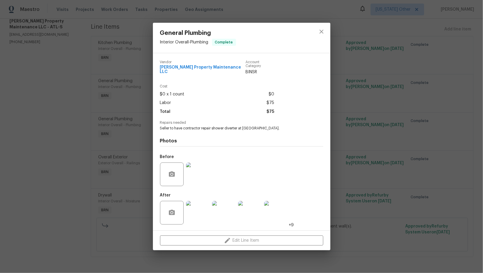
click at [389, 151] on div "General Plumbing Interior Overall - Plumbing Complete Vendor Glen Property Main…" at bounding box center [241, 136] width 483 height 273
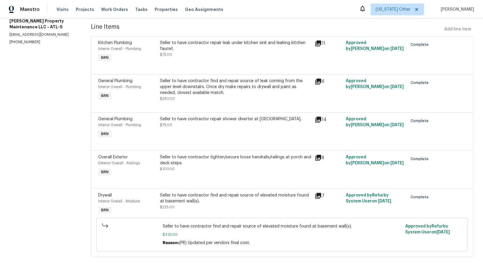
click at [210, 160] on div "Seller to have contractor tighten/secure loose handrails/railings at porch and …" at bounding box center [235, 160] width 151 height 12
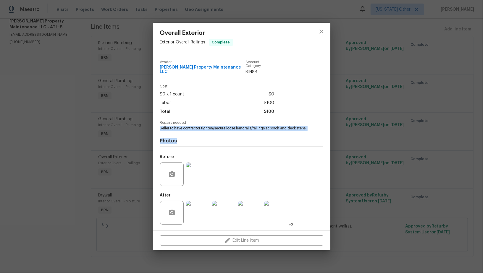
drag, startPoint x: 155, startPoint y: 122, endPoint x: 198, endPoint y: 139, distance: 46.0
click at [198, 139] on div "Vendor Glen Property Maintenance LLC Account Category BINSR Cost $0 x 1 count $…" at bounding box center [241, 141] width 177 height 177
copy div "Seller to have contractor tighten/secure loose handrails/railings at porch and …"
click at [160, 130] on span "Seller to have contractor tighten/secure loose handrails/railings at porch and …" at bounding box center [233, 128] width 147 height 5
drag, startPoint x: 160, startPoint y: 123, endPoint x: 179, endPoint y: 131, distance: 20.3
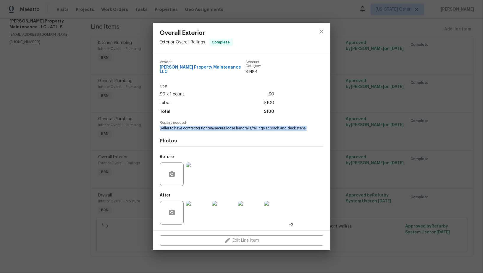
click at [179, 131] on span "Seller to have contractor tighten/secure loose handrails/railings at porch and …" at bounding box center [233, 128] width 147 height 5
copy span "Seller to have contractor tighten/secure loose handrails/railings at porch and …"
click at [202, 176] on img at bounding box center [198, 175] width 24 height 24
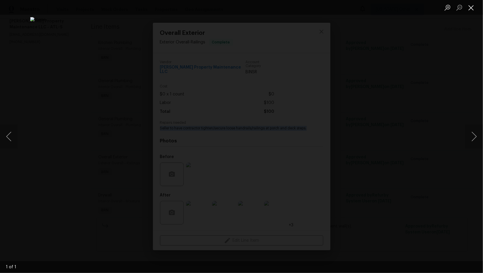
click at [471, 6] on button "Close lightbox" at bounding box center [471, 7] width 12 height 10
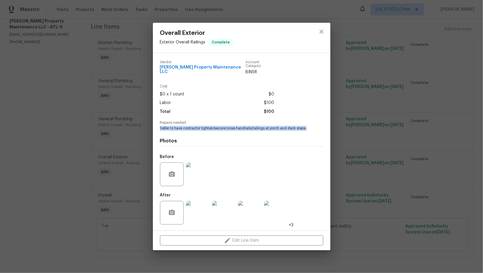
click at [200, 206] on img at bounding box center [198, 213] width 24 height 24
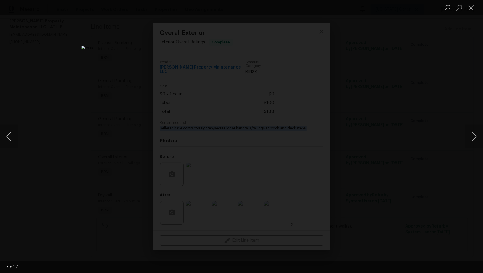
click at [75, 109] on div "Lightbox" at bounding box center [241, 136] width 483 height 273
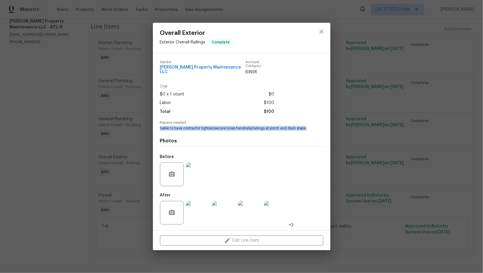
click at [75, 109] on div "Overall Exterior Exterior Overall - Railings Complete Vendor Glen Property Main…" at bounding box center [241, 136] width 483 height 273
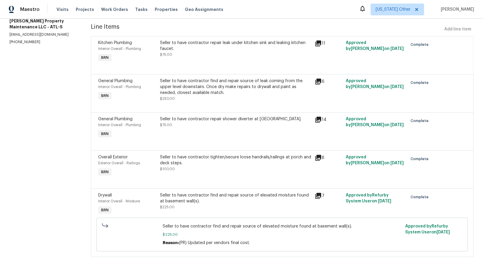
click at [188, 207] on div "Seller to have contractor find and repair source of elevated moisture found at …" at bounding box center [235, 201] width 151 height 18
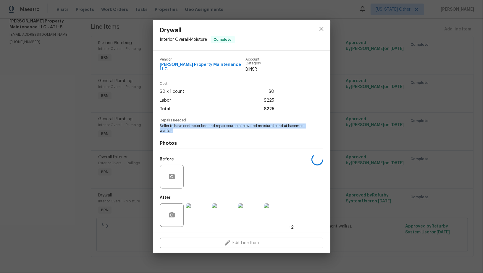
drag, startPoint x: 157, startPoint y: 124, endPoint x: 181, endPoint y: 132, distance: 25.2
click at [181, 132] on div "Vendor Glen Property Maintenance LLC Account Category BINSR Cost $0 x 1 count $…" at bounding box center [241, 142] width 177 height 182
copy span "Seller to have contractor find and repair source of elevated moisture found at …"
click at [204, 170] on img at bounding box center [198, 177] width 24 height 24
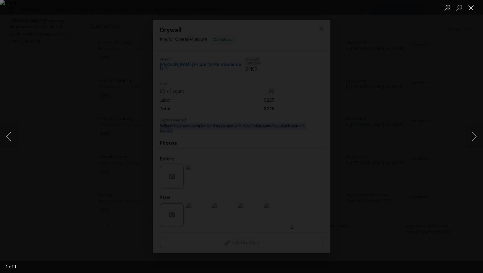
click at [470, 11] on button "Close lightbox" at bounding box center [471, 7] width 12 height 10
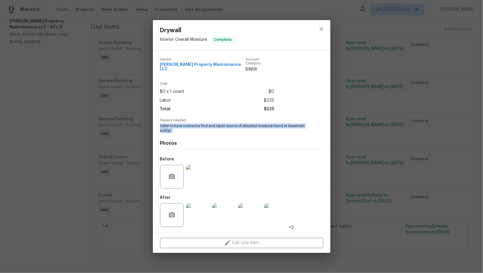
click at [189, 212] on img at bounding box center [198, 215] width 24 height 24
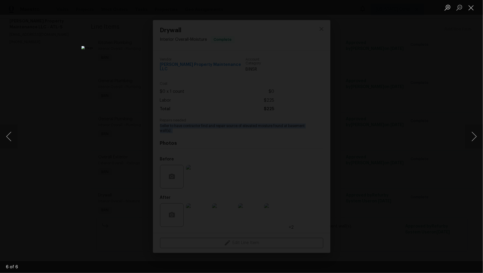
click at [408, 121] on div "Lightbox" at bounding box center [241, 136] width 483 height 273
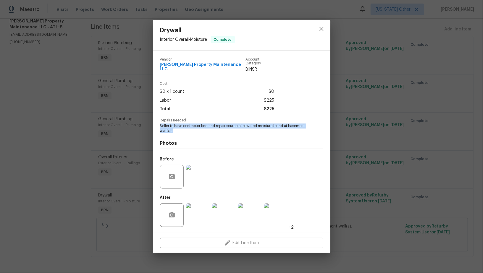
click at [407, 119] on div "Drywall Interior Overall - Moisture Complete Vendor Glen Property Maintenance L…" at bounding box center [241, 136] width 483 height 273
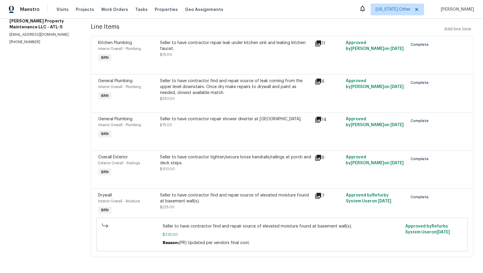
scroll to position [0, 0]
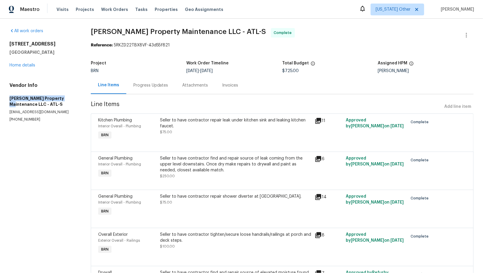
drag, startPoint x: 6, startPoint y: 98, endPoint x: 63, endPoint y: 98, distance: 57.0
click at [63, 98] on div "All work orders 483 Fairlane Cir NW Atlanta, GA 30331 Home details Vendor Info …" at bounding box center [241, 185] width 483 height 333
copy h5 "Glen Property Maintenance"
click at [26, 62] on div "483 Fairlane Cir NW Atlanta, GA 30331 Home details" at bounding box center [42, 54] width 67 height 27
click at [26, 64] on link "Home details" at bounding box center [22, 65] width 26 height 4
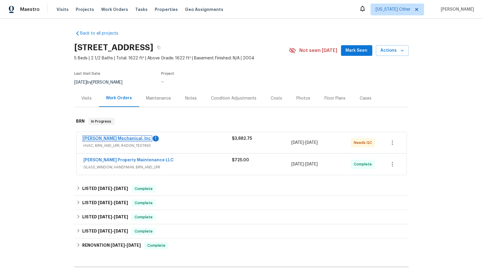
click at [116, 137] on link "JH Martin Mechanical, Inc" at bounding box center [117, 139] width 67 height 4
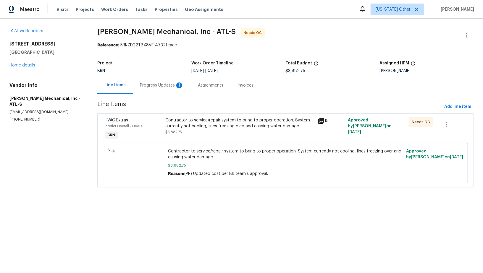
click at [174, 134] on div "Contractor to service/repair system to bring to proper operation. System curren…" at bounding box center [239, 126] width 148 height 18
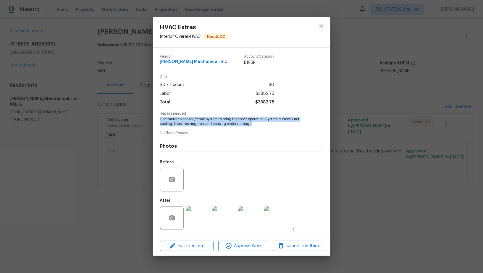
drag, startPoint x: 155, startPoint y: 119, endPoint x: 254, endPoint y: 124, distance: 98.9
click at [254, 124] on div "Vendor JH Martin Mechanical, Inc Account Category BINSR Cost $0 x 1 count $0 La…" at bounding box center [241, 142] width 177 height 188
copy span "Contractor to service/repair system to bring to proper operation. System curren…"
click at [202, 215] on img at bounding box center [198, 218] width 24 height 24
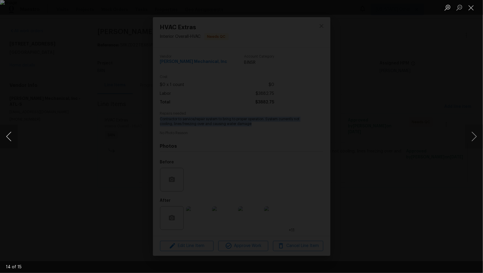
click at [4, 138] on button "Previous image" at bounding box center [9, 137] width 18 height 24
click at [252, 142] on img "Lightbox" at bounding box center [241, 136] width 483 height 273
click at [396, 148] on div "Lightbox" at bounding box center [241, 136] width 483 height 273
click at [472, 5] on button "Close lightbox" at bounding box center [471, 7] width 12 height 10
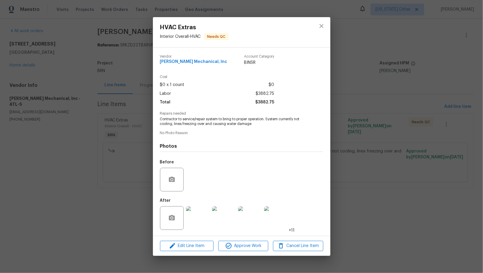
click at [0, 100] on div "HVAC Extras Interior Overall - HVAC Needs QC Vendor JH Martin Mechanical, Inc A…" at bounding box center [241, 136] width 483 height 273
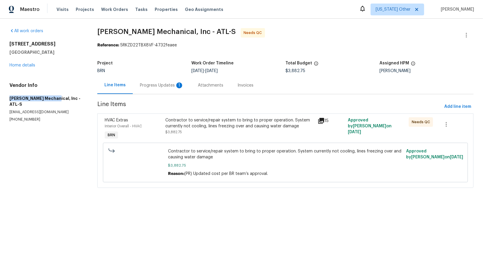
drag, startPoint x: 2, startPoint y: 98, endPoint x: 53, endPoint y: 98, distance: 50.5
click at [53, 98] on div "All work orders 483 Fairlane Cir NW Atlanta, GA 30331 Home details Vendor Info …" at bounding box center [241, 112] width 483 height 186
copy h5 "JH Martin Mechanical"
click at [166, 89] on div "Progress Updates 1" at bounding box center [162, 85] width 58 height 17
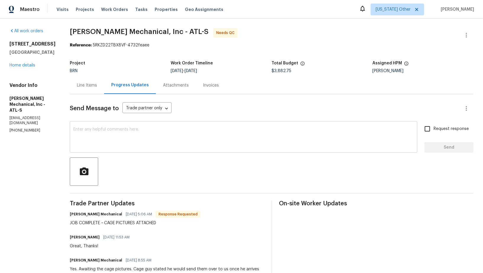
click at [167, 141] on textarea at bounding box center [243, 137] width 340 height 21
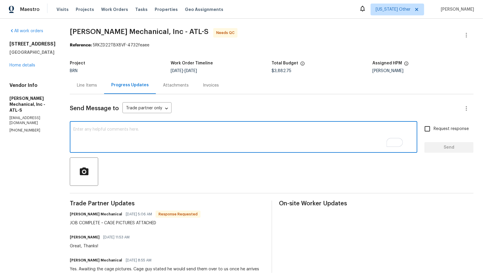
click at [186, 136] on textarea "To enrich screen reader interactions, please activate Accessibility in Grammarl…" at bounding box center [243, 137] width 340 height 21
paste textarea "WO is approved, Please upload the invoice under invoice section. Thanks!"
type textarea "WO is approved, Please upload the invoice under invoice section. Thanks!"
drag, startPoint x: 430, startPoint y: 130, endPoint x: 436, endPoint y: 148, distance: 19.5
click at [430, 130] on input "Request response" at bounding box center [427, 129] width 12 height 12
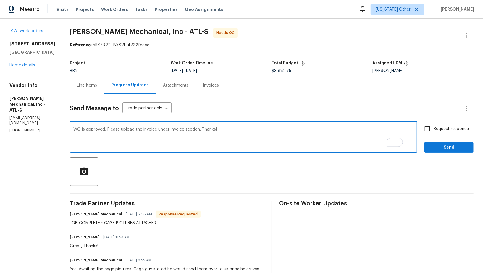
checkbox input "true"
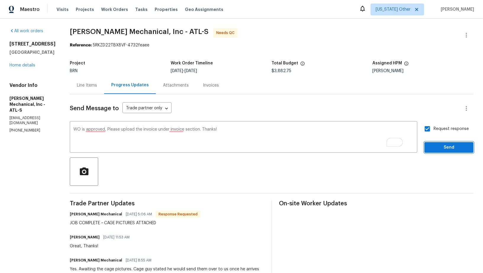
click at [436, 148] on span "Send" at bounding box center [449, 147] width 40 height 7
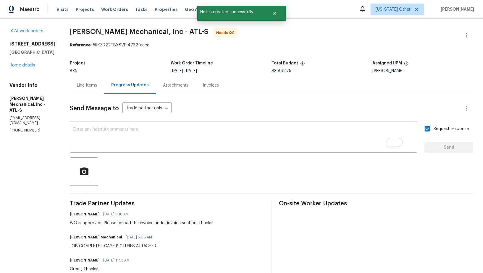
click at [97, 85] on div "Line Items" at bounding box center [87, 85] width 20 height 6
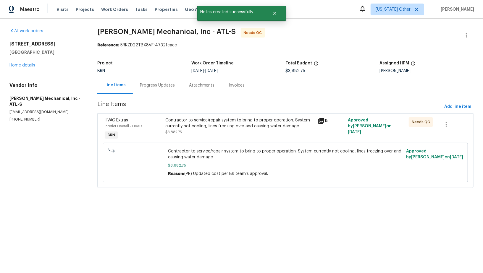
click at [190, 126] on div "Contractor to service/repair system to bring to proper operation. System curren…" at bounding box center [239, 123] width 148 height 12
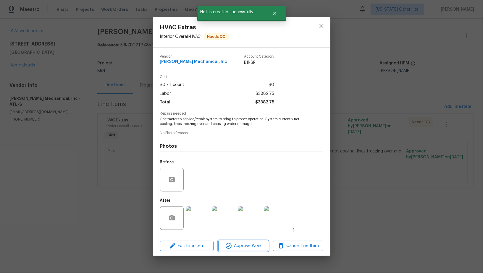
click at [241, 242] on button "Approve Work" at bounding box center [243, 246] width 50 height 10
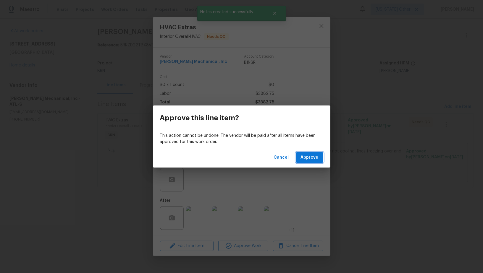
click at [314, 156] on span "Approve" at bounding box center [310, 157] width 18 height 7
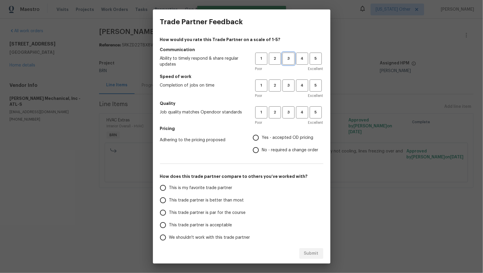
click at [291, 62] on button "3" at bounding box center [288, 59] width 12 height 12
click at [291, 89] on span "3" at bounding box center [288, 85] width 11 height 7
click at [291, 114] on span "3" at bounding box center [288, 112] width 11 height 7
click at [255, 153] on input "No - required a change order" at bounding box center [255, 150] width 12 height 12
radio input "true"
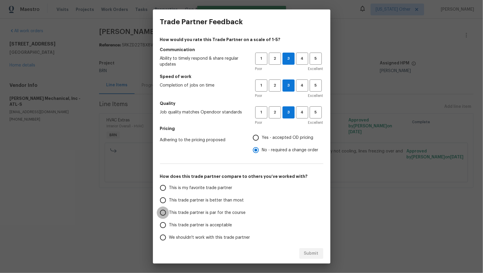
click at [163, 210] on input "This trade partner is par for the course" at bounding box center [163, 213] width 12 height 12
click at [306, 248] on div "Submit" at bounding box center [241, 254] width 177 height 20
click at [316, 256] on span "Submit" at bounding box center [311, 253] width 14 height 7
radio input "true"
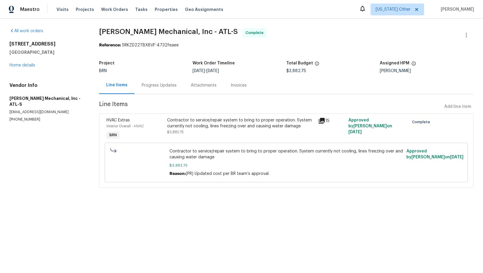
click at [231, 85] on div "Invoices" at bounding box center [239, 85] width 16 height 6
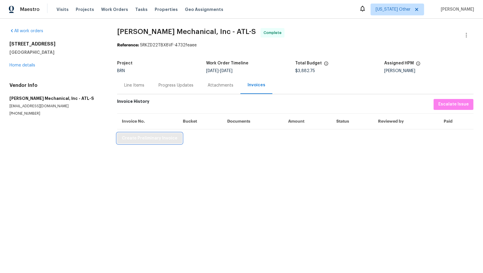
click at [143, 139] on span "Create Preliminary Invoice" at bounding box center [150, 138] width 56 height 7
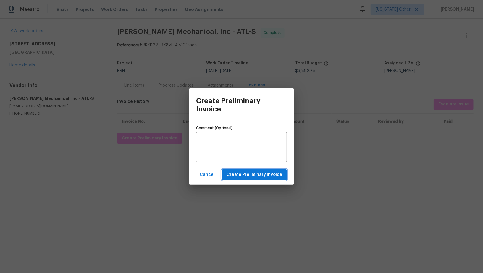
click at [245, 174] on span "Create Preliminary Invoice" at bounding box center [254, 174] width 56 height 7
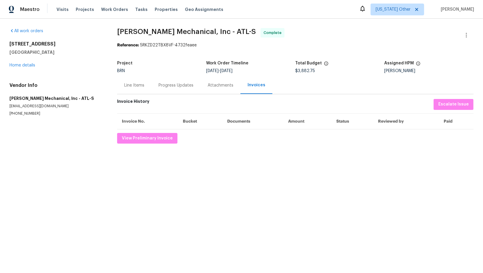
click at [33, 62] on div "483 Fairlane Cir NW Atlanta, GA 30331 Home details" at bounding box center [55, 54] width 93 height 27
click at [33, 63] on link "Home details" at bounding box center [22, 65] width 26 height 4
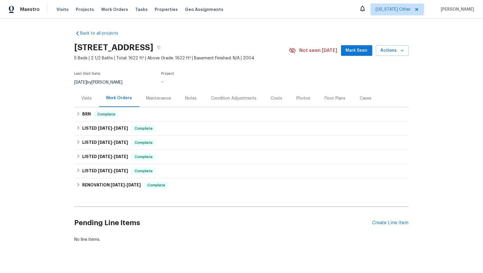
click at [86, 121] on div "LISTED 9/12/25 - 9/15/25 Complete Glen Property Maintenance LLC GLASS_WINDOW, H…" at bounding box center [241, 128] width 334 height 14
click at [79, 113] on icon at bounding box center [78, 114] width 4 height 4
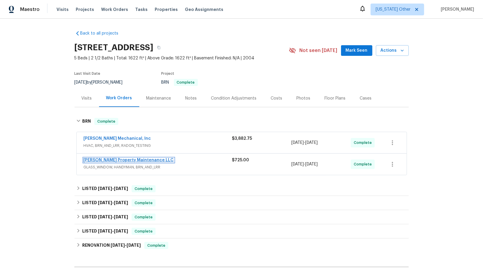
click at [108, 158] on link "Glen Property Maintenance LLC" at bounding box center [129, 160] width 90 height 4
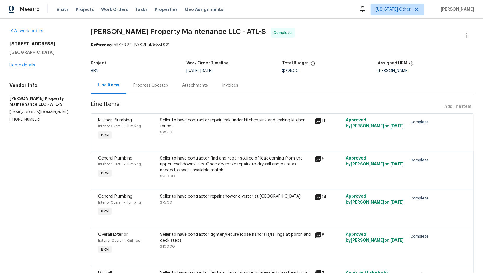
click at [227, 82] on div "Invoices" at bounding box center [230, 85] width 16 height 6
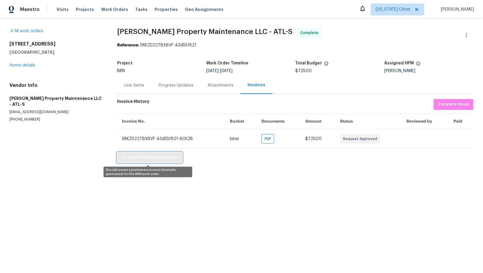
click at [158, 160] on span "Create Preliminary Invoice" at bounding box center [150, 157] width 56 height 7
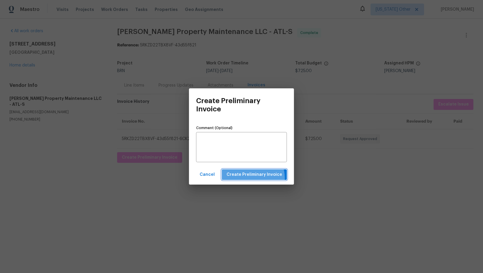
click at [254, 178] on span "Create Preliminary Invoice" at bounding box center [254, 174] width 56 height 7
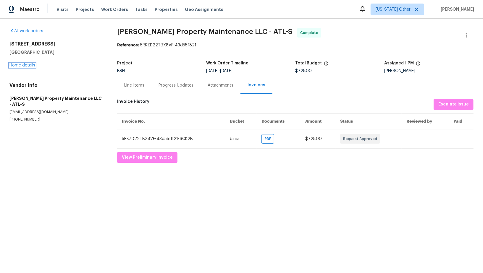
click at [20, 63] on link "Home details" at bounding box center [22, 65] width 26 height 4
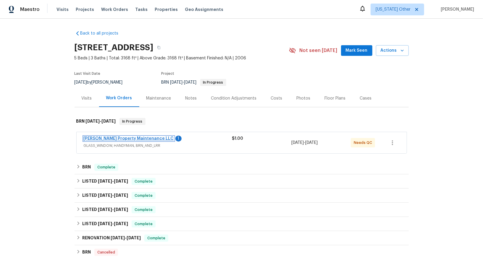
click at [113, 137] on link "[PERSON_NAME] Property Maintenance LLC" at bounding box center [129, 139] width 90 height 4
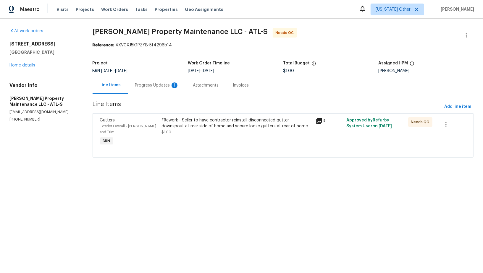
click at [157, 84] on div "Progress Updates 1" at bounding box center [157, 85] width 44 height 6
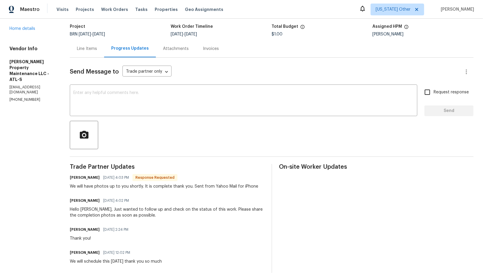
scroll to position [34, 0]
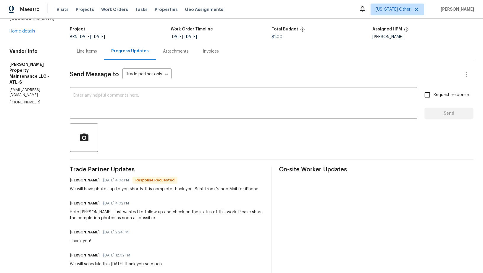
click at [86, 50] on div "Line Items" at bounding box center [87, 51] width 20 height 6
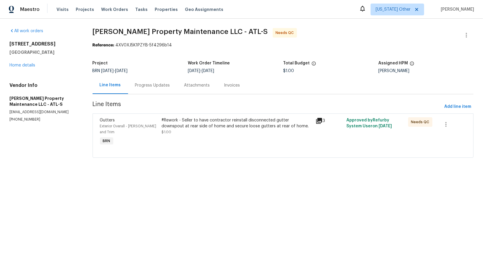
click at [206, 137] on div "#Rework - Seller to have contractor reinstall disconnected gutter downspout at …" at bounding box center [237, 132] width 154 height 33
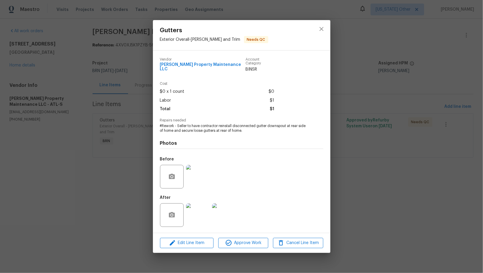
click at [197, 212] on img at bounding box center [198, 215] width 24 height 24
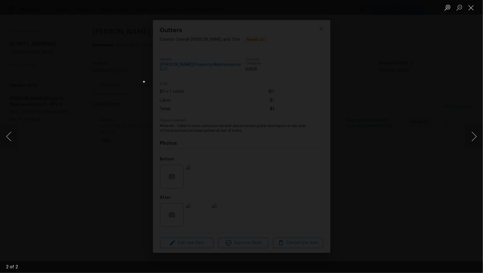
click at [349, 190] on div "Lightbox" at bounding box center [241, 136] width 483 height 273
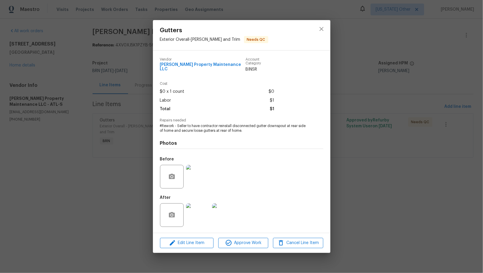
click at [349, 190] on div "Gutters Exterior Overall - [PERSON_NAME] and Trim Needs QC Vendor [PERSON_NAME]…" at bounding box center [241, 136] width 483 height 273
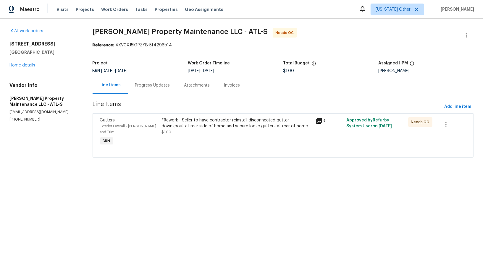
click at [171, 129] on div "#Rework - Seller to have contractor reinstall disconnected gutter downspout at …" at bounding box center [236, 126] width 150 height 18
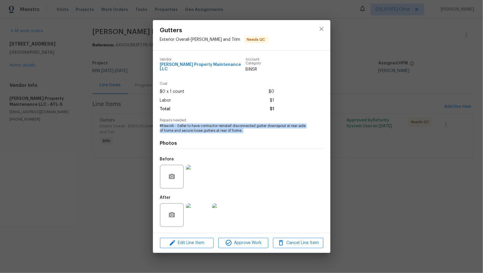
drag, startPoint x: 159, startPoint y: 123, endPoint x: 253, endPoint y: 134, distance: 94.9
click at [254, 134] on div "Vendor [PERSON_NAME] Property Maintenance LLC Account Category BINSR Cost $0 x …" at bounding box center [241, 142] width 177 height 182
copy span "#Rework - Seller to have contractor reinstall disconnected gutter downspout at …"
click at [202, 175] on img at bounding box center [198, 177] width 24 height 24
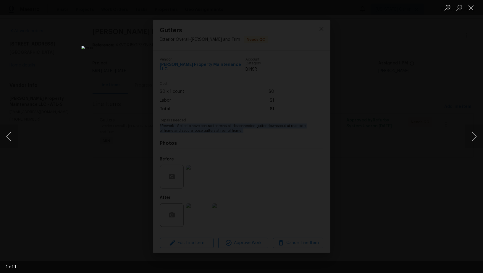
click at [471, 13] on li "Lightbox" at bounding box center [471, 7] width 12 height 15
click at [468, 7] on button "Close lightbox" at bounding box center [471, 7] width 12 height 10
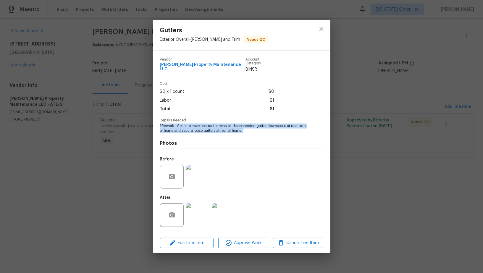
click at [199, 218] on img at bounding box center [198, 215] width 24 height 24
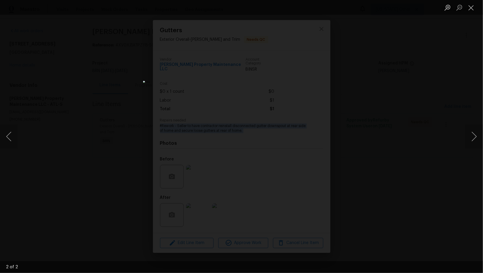
click at [69, 85] on div "Lightbox" at bounding box center [241, 136] width 483 height 273
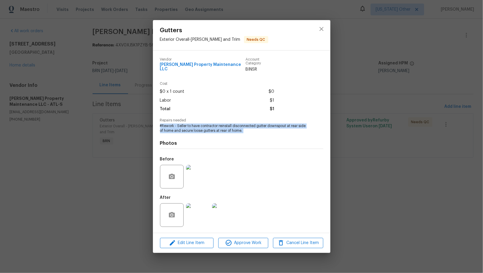
click at [69, 85] on div "Gutters Exterior Overall - Eaves and Trim Needs QC Vendor Glen Property Mainten…" at bounding box center [241, 136] width 483 height 273
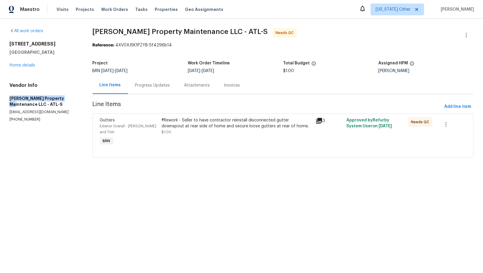
drag, startPoint x: 7, startPoint y: 97, endPoint x: 64, endPoint y: 99, distance: 57.1
click at [64, 99] on div "All work orders 5692 Greensage Dr Atlanta, GA 30349 Home details Vendor Info Gl…" at bounding box center [241, 97] width 483 height 156
copy h5 "Glen Property Maintenance"
click at [209, 120] on div "#Rework - Seller to have contractor reinstall disconnected gutter downspout at …" at bounding box center [236, 123] width 150 height 12
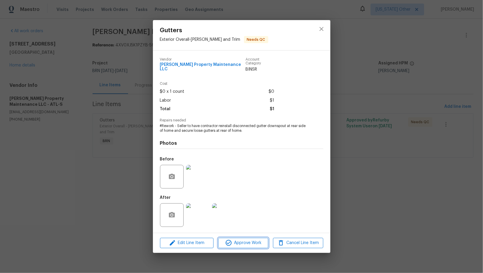
click at [233, 245] on button "Approve Work" at bounding box center [243, 243] width 50 height 10
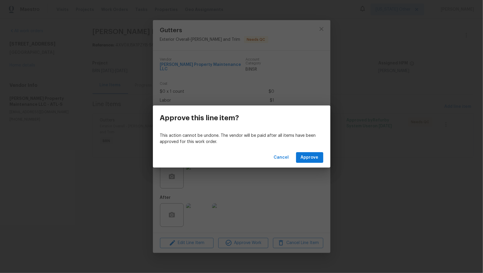
click at [302, 163] on div "Cancel Approve" at bounding box center [241, 157] width 177 height 20
click at [304, 152] on div "Cancel Approve" at bounding box center [241, 157] width 177 height 20
click at [305, 158] on span "Approve" at bounding box center [310, 157] width 18 height 7
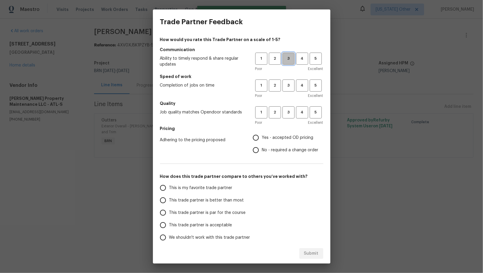
click at [287, 62] on button "3" at bounding box center [288, 59] width 12 height 12
click at [287, 95] on div "Poor Excellent" at bounding box center [289, 96] width 68 height 6
click at [287, 87] on span "3" at bounding box center [288, 85] width 11 height 7
click at [290, 111] on span "3" at bounding box center [288, 112] width 11 height 7
click at [256, 138] on input "Yes - accepted OD pricing" at bounding box center [255, 138] width 12 height 12
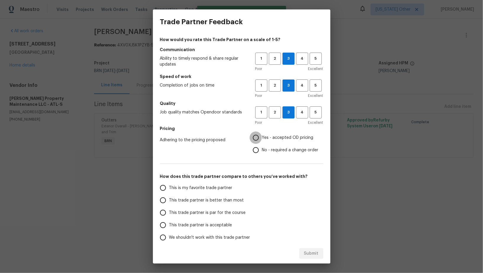
radio input "true"
click at [161, 211] on input "This trade partner is par for the course" at bounding box center [163, 213] width 12 height 12
click at [304, 252] on span "Submit" at bounding box center [311, 253] width 14 height 7
radio input "true"
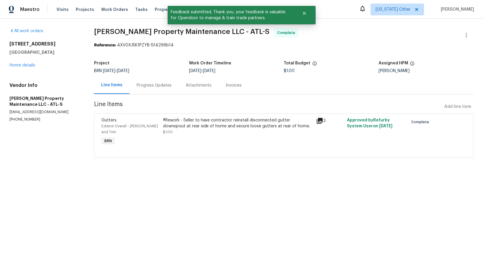
click at [148, 84] on div "Progress Updates" at bounding box center [154, 85] width 35 height 6
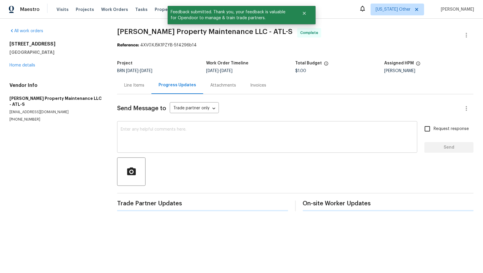
click at [163, 133] on textarea at bounding box center [267, 137] width 293 height 21
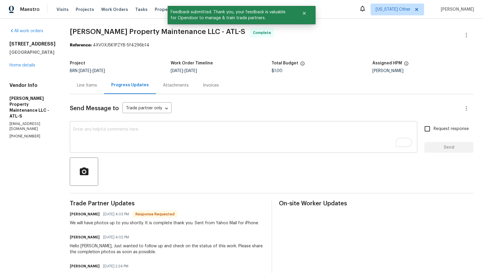
click at [176, 129] on textarea "To enrich screen reader interactions, please activate Accessibility in Grammarl…" at bounding box center [243, 137] width 340 height 21
paste textarea "WO is approved, Please upload the invoice under invoice section. Thanks!"
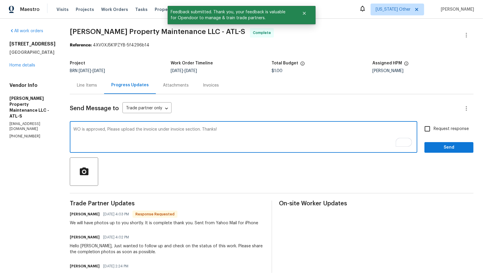
type textarea "WO is approved, Please upload the invoice under invoice section. Thanks!"
click at [422, 133] on input "Request response" at bounding box center [427, 129] width 12 height 12
checkbox input "true"
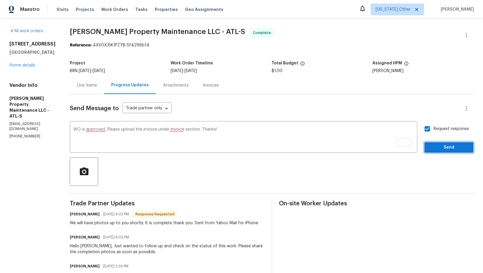
click at [434, 144] on span "Send" at bounding box center [449, 147] width 40 height 7
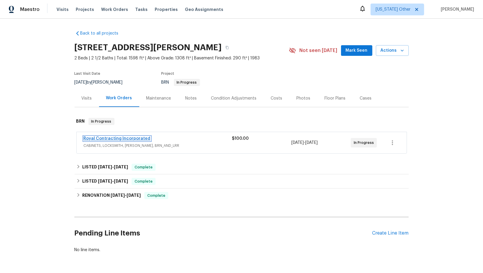
click at [105, 138] on link "Royal Contracting Incorporated" at bounding box center [117, 139] width 67 height 4
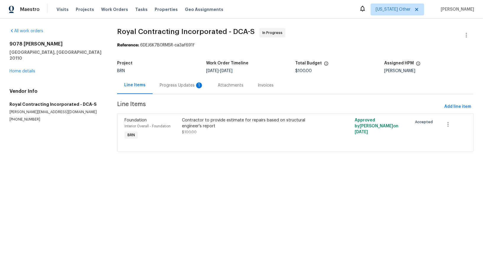
click at [162, 86] on div "Progress Updates 1" at bounding box center [182, 85] width 44 height 6
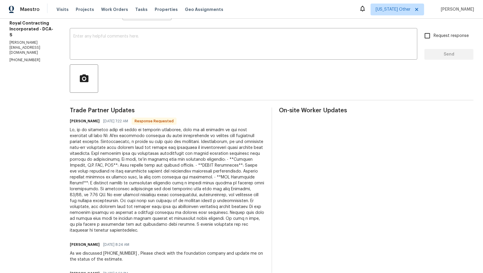
scroll to position [100, 0]
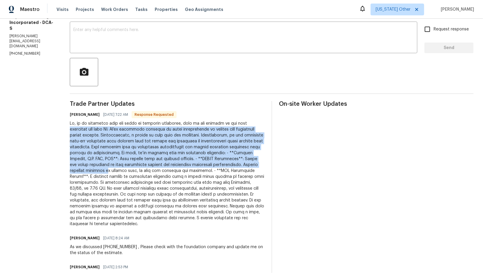
drag, startPoint x: 74, startPoint y: 129, endPoint x: 155, endPoint y: 172, distance: 91.5
click at [155, 172] on div "All work orders 9078 Reynolds Pl Manassas, VA 20110 Home details Vendor Info Ro…" at bounding box center [241, 223] width 483 height 608
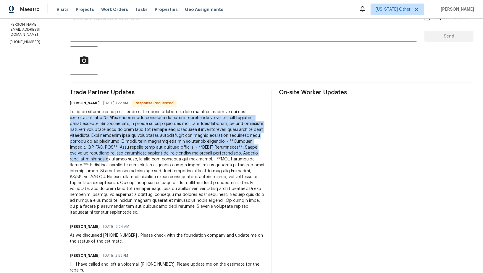
click at [143, 129] on div at bounding box center [167, 162] width 194 height 106
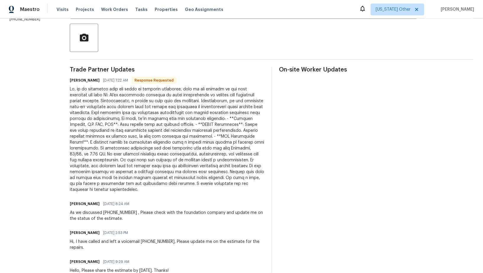
scroll to position [140, 0]
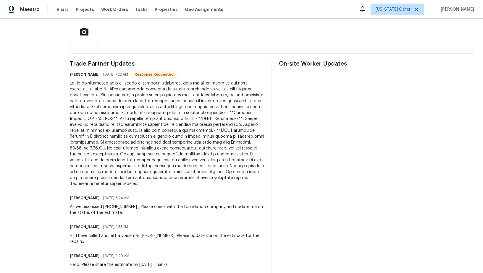
click at [77, 95] on div at bounding box center [167, 133] width 194 height 106
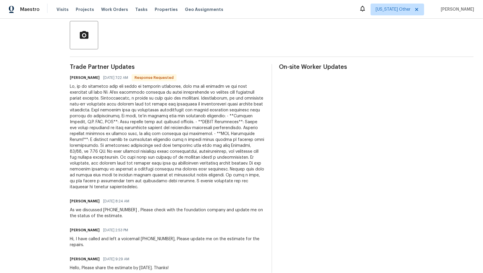
scroll to position [142, 0]
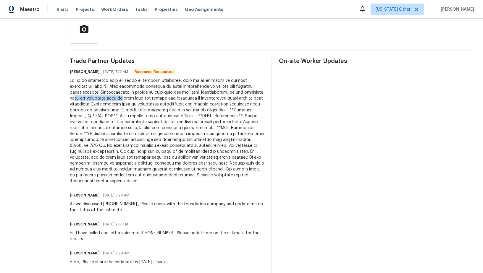
drag, startPoint x: 99, startPoint y: 101, endPoint x: 144, endPoint y: 100, distance: 44.6
click at [144, 100] on div at bounding box center [167, 131] width 194 height 106
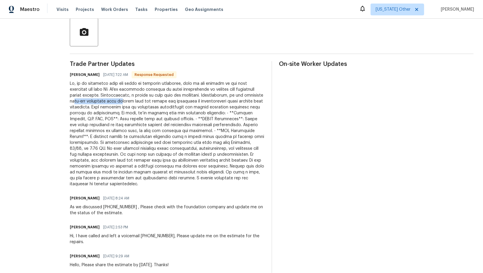
scroll to position [145, 0]
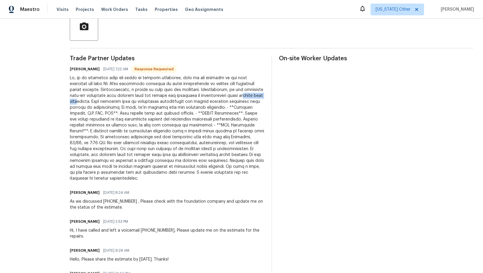
drag, startPoint x: 81, startPoint y: 102, endPoint x: 106, endPoint y: 102, distance: 24.5
click at [106, 102] on div at bounding box center [167, 128] width 194 height 106
click at [123, 104] on div at bounding box center [167, 128] width 194 height 106
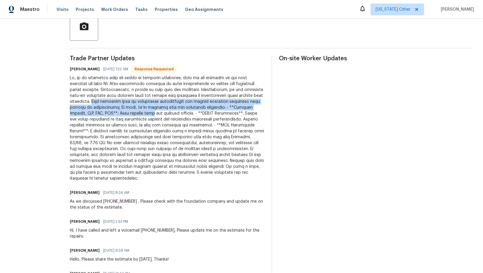
drag, startPoint x: 123, startPoint y: 104, endPoint x: 177, endPoint y: 114, distance: 55.3
click at [177, 114] on div at bounding box center [167, 128] width 194 height 106
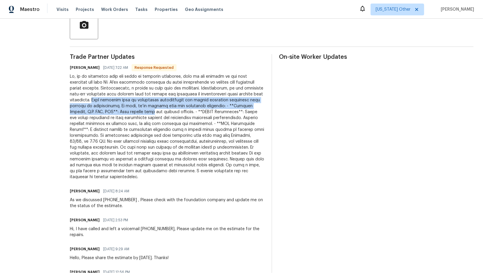
scroll to position [144, 0]
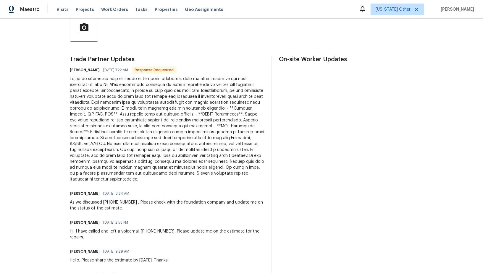
click at [208, 112] on div at bounding box center [167, 129] width 194 height 106
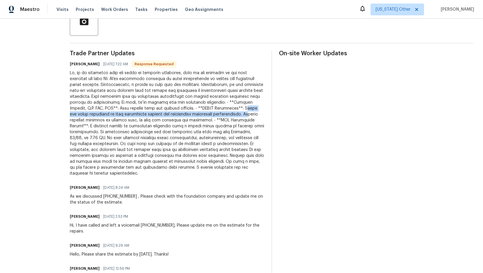
drag, startPoint x: 107, startPoint y: 116, endPoint x: 106, endPoint y: 119, distance: 3.5
click at [106, 119] on div at bounding box center [167, 123] width 194 height 106
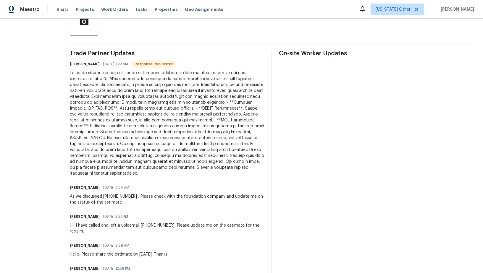
click at [111, 120] on div at bounding box center [167, 123] width 194 height 106
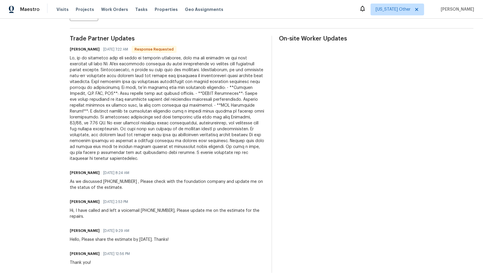
scroll to position [170, 0]
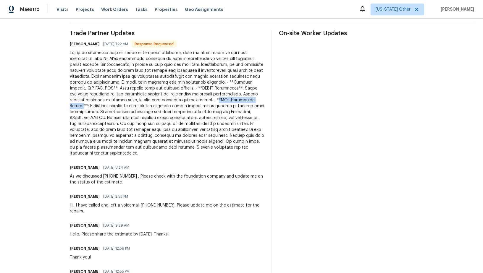
drag, startPoint x: 78, startPoint y: 105, endPoint x: 123, endPoint y: 106, distance: 44.6
click at [123, 106] on div at bounding box center [167, 103] width 194 height 106
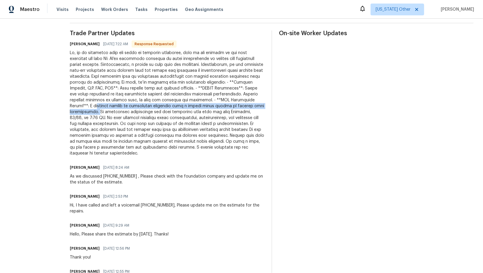
drag, startPoint x: 135, startPoint y: 104, endPoint x: 124, endPoint y: 111, distance: 13.7
click at [124, 111] on div at bounding box center [167, 103] width 194 height 106
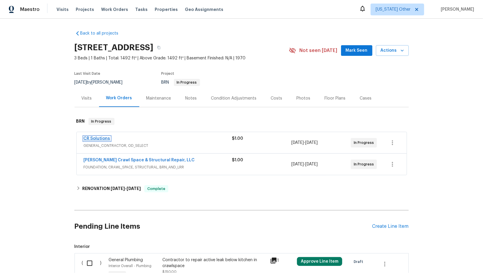
click at [90, 137] on link "CR Solutions" at bounding box center [97, 139] width 27 height 4
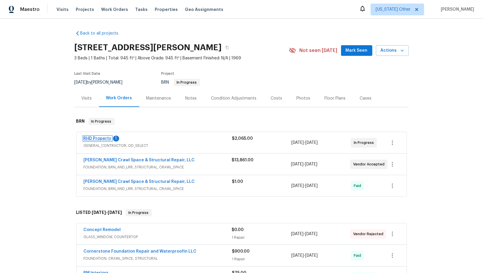
click at [102, 137] on link "RHD Property" at bounding box center [98, 139] width 28 height 4
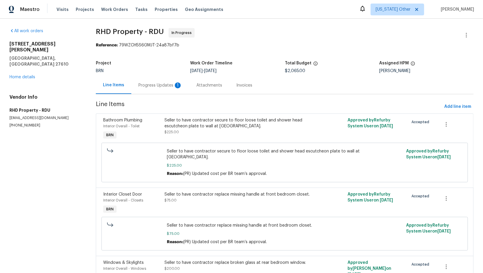
click at [163, 85] on div "Progress Updates 1" at bounding box center [160, 85] width 44 height 6
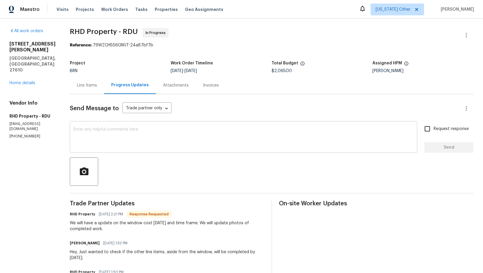
click at [119, 143] on textarea at bounding box center [243, 137] width 340 height 21
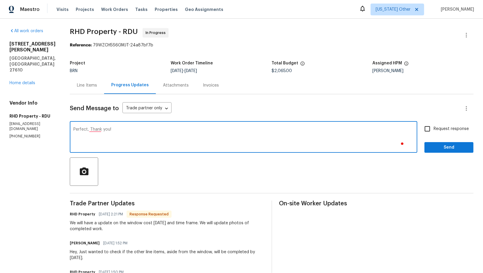
type textarea "Perfect, Thank you!"
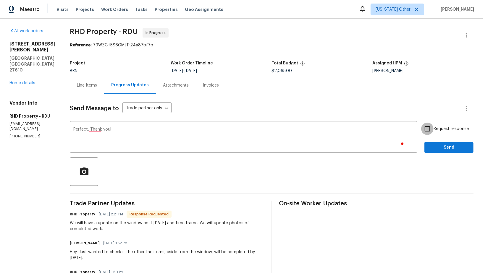
click at [433, 129] on input "Request response" at bounding box center [427, 129] width 12 height 12
checkbox input "true"
click at [437, 150] on span "Send" at bounding box center [449, 147] width 40 height 7
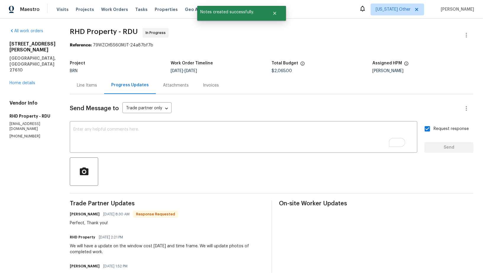
click at [91, 85] on div "Line Items" at bounding box center [87, 85] width 20 height 6
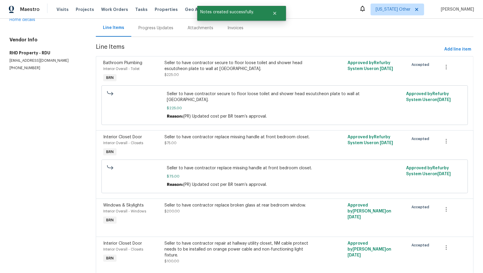
scroll to position [59, 0]
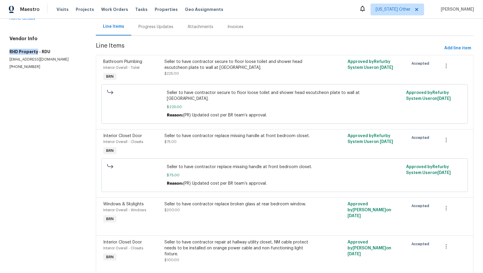
drag, startPoint x: 2, startPoint y: 38, endPoint x: 37, endPoint y: 38, distance: 34.6
copy h5 "RHD Property"
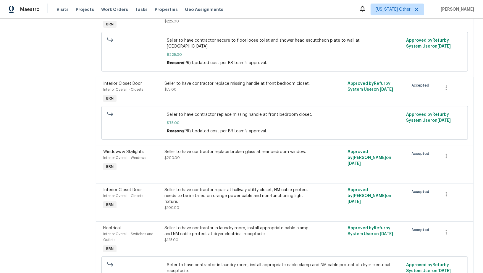
scroll to position [114, 0]
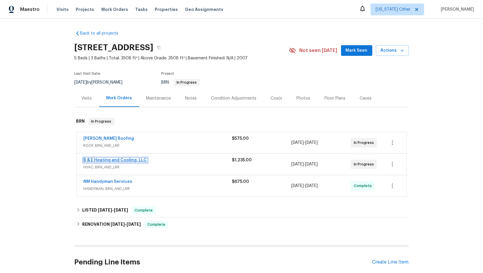
click at [95, 159] on link "B & E Heating and Cooling, LLC" at bounding box center [115, 160] width 63 height 4
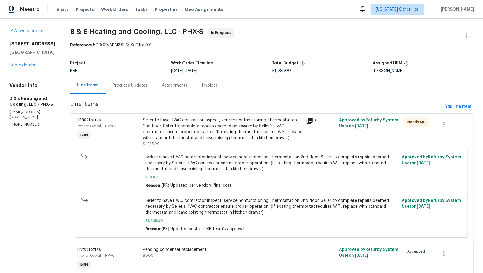
click at [155, 86] on div "Progress Updates" at bounding box center [130, 85] width 49 height 17
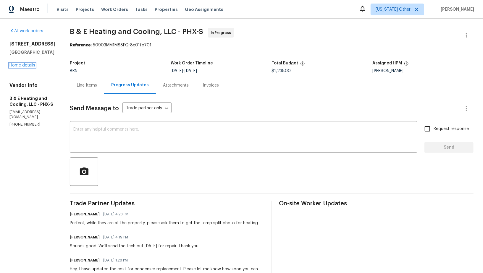
click at [25, 66] on link "Home details" at bounding box center [22, 65] width 26 height 4
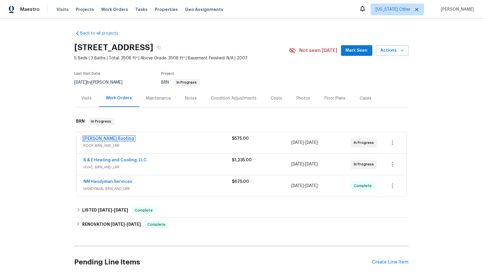
click at [99, 140] on link "[PERSON_NAME] Roofing" at bounding box center [109, 139] width 51 height 4
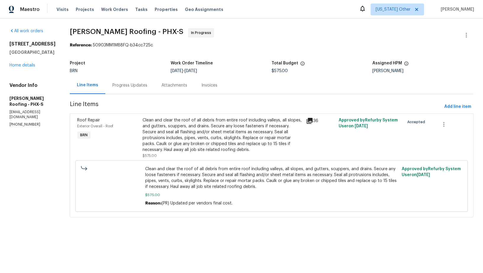
click at [130, 81] on div "Progress Updates" at bounding box center [129, 85] width 49 height 17
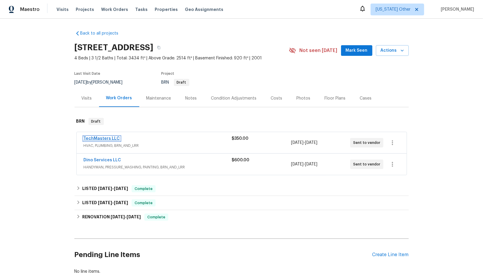
click at [107, 137] on link "TechMasters LLC" at bounding box center [102, 139] width 36 height 4
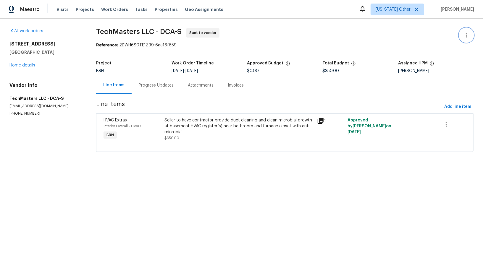
click at [468, 35] on icon "button" at bounding box center [466, 35] width 7 height 7
click at [439, 31] on li "Edit" at bounding box center [447, 35] width 64 height 10
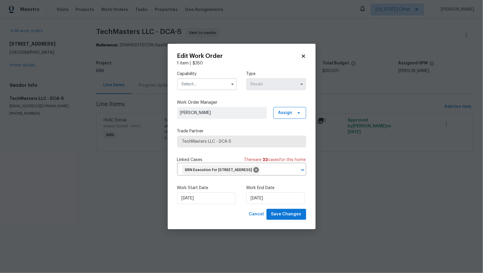
click at [210, 78] on input "text" at bounding box center [207, 84] width 60 height 12
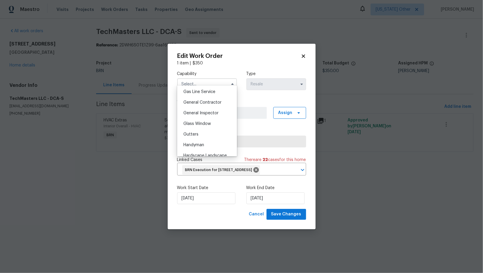
scroll to position [336, 0]
click at [199, 112] on div "HVAC" at bounding box center [207, 113] width 57 height 11
type input "HVAC"
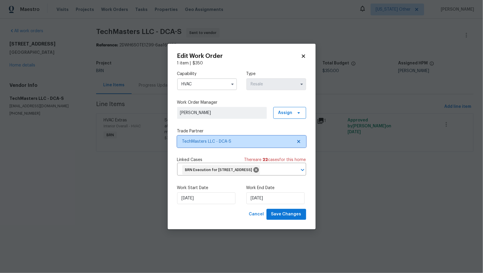
click at [301, 139] on span "TechMasters LLC - DCA-S" at bounding box center [241, 142] width 129 height 12
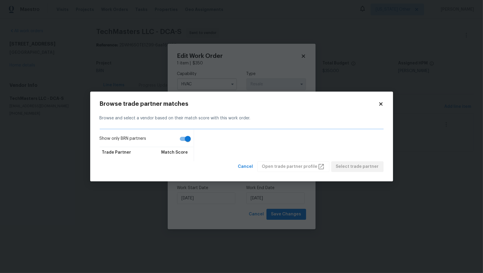
click at [272, 139] on div "Show only BRN partners Trade Partner Match Score" at bounding box center [242, 146] width 284 height 32
click at [252, 170] on span "Cancel" at bounding box center [245, 166] width 15 height 7
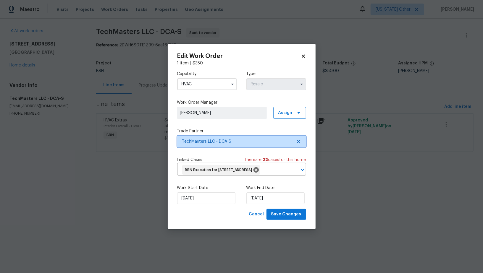
click at [298, 140] on icon at bounding box center [298, 141] width 3 height 3
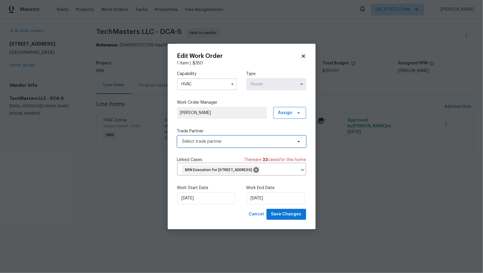
click at [280, 139] on span "Select trade partner" at bounding box center [237, 142] width 110 height 6
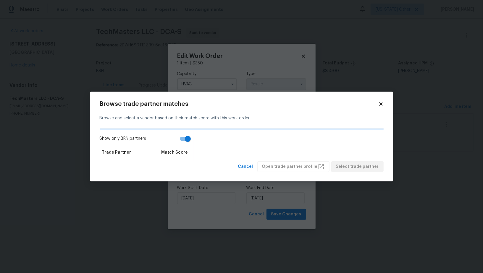
click at [185, 138] on input "Show only BRN partners" at bounding box center [188, 138] width 34 height 11
checkbox input "false"
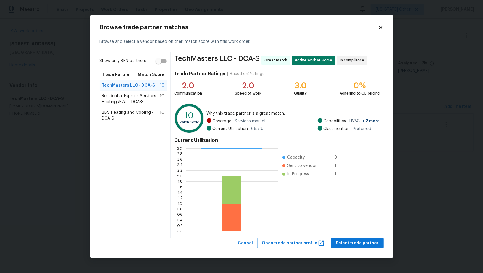
scroll to position [1, 0]
click at [150, 98] on span "Residential Express Services Heating & AC - DCA-S" at bounding box center [131, 99] width 58 height 12
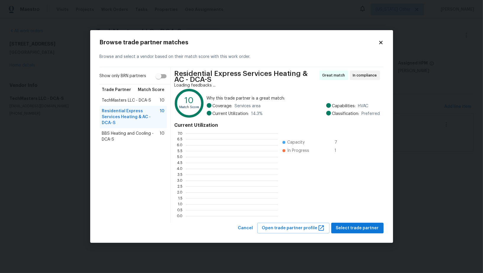
scroll to position [83, 92]
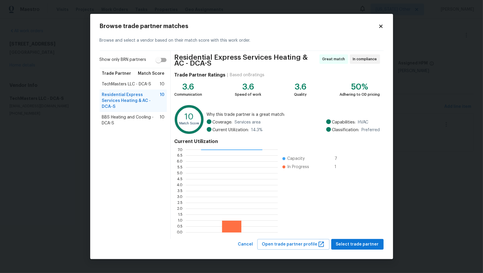
click at [133, 114] on span "BBS Heating and Cooling - DCA-S" at bounding box center [131, 120] width 58 height 12
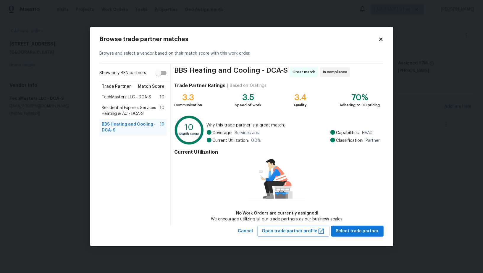
click at [135, 114] on span "Residential Express Services Heating & AC - DCA-S" at bounding box center [131, 111] width 58 height 12
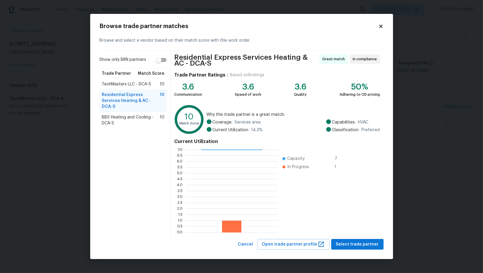
click at [124, 120] on div "BBS Heating and Cooling - DCA-S 10" at bounding box center [133, 120] width 67 height 17
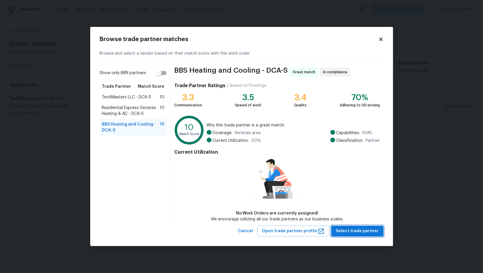
click at [364, 228] on span "Select trade partner" at bounding box center [357, 231] width 43 height 7
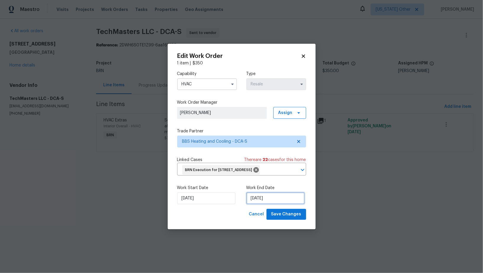
click at [271, 204] on input "[DATE]" at bounding box center [275, 198] width 58 height 12
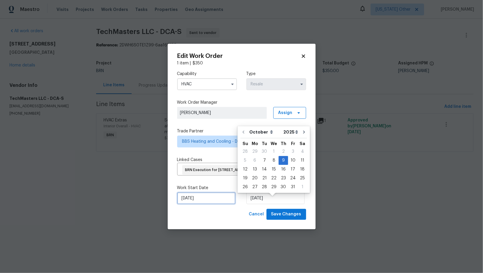
click at [197, 204] on input "[DATE]" at bounding box center [206, 198] width 58 height 12
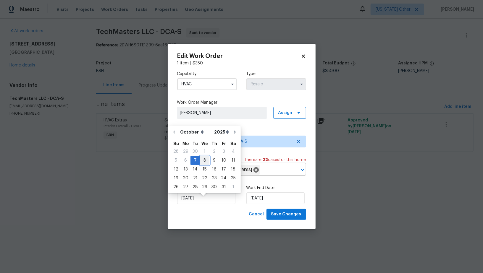
click at [202, 160] on div "8" at bounding box center [204, 160] width 9 height 8
type input "[DATE]"
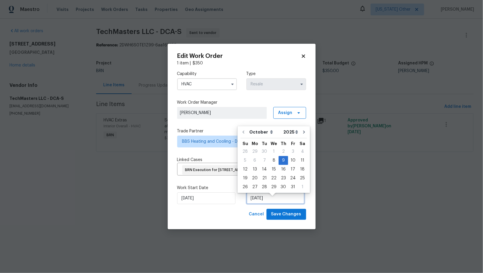
click at [265, 203] on input "[DATE]" at bounding box center [275, 198] width 58 height 12
click at [290, 161] on div "10" at bounding box center [293, 160] width 10 height 8
type input "[DATE]"
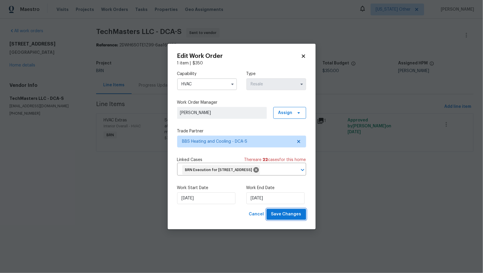
click at [291, 218] on span "Save Changes" at bounding box center [286, 214] width 30 height 7
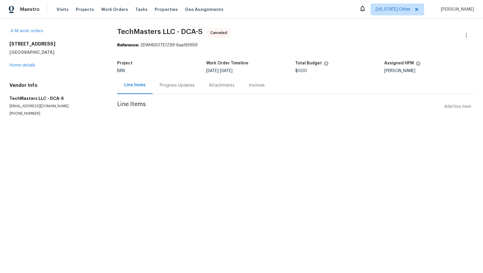
click at [162, 94] on div "Progress Updates" at bounding box center [177, 85] width 49 height 17
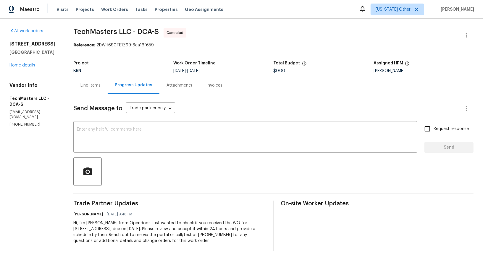
drag, startPoint x: 67, startPoint y: 223, endPoint x: 212, endPoint y: 239, distance: 146.0
click at [212, 239] on div "All work orders [STREET_ADDRESS] Home details Vendor Info TechMasters LLC - DCA…" at bounding box center [241, 140] width 483 height 242
copy div "Hi, I'm [PERSON_NAME] from Opendoor. Just wanted to check if you received the W…"
click at [25, 63] on link "Home details" at bounding box center [22, 65] width 26 height 4
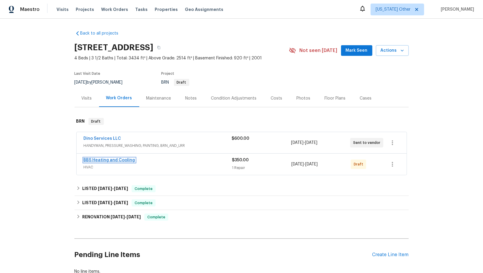
click at [101, 158] on link "BBS Heating and Cooling" at bounding box center [109, 160] width 51 height 4
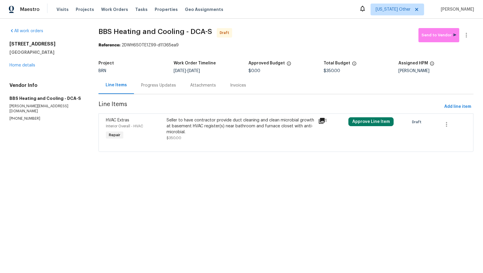
click at [156, 85] on div "Progress Updates" at bounding box center [158, 85] width 35 height 6
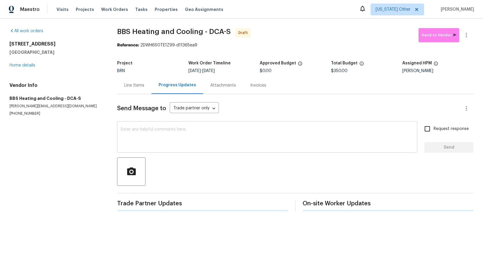
click at [185, 141] on textarea at bounding box center [267, 137] width 293 height 21
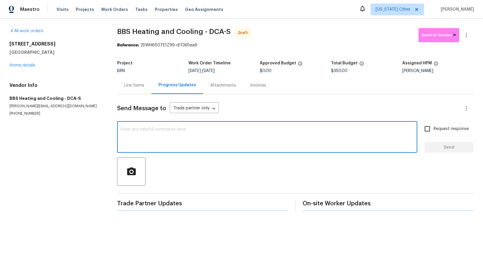
paste textarea "Hi, I'm [PERSON_NAME] from Opendoor. Just wanted to check if you received the W…"
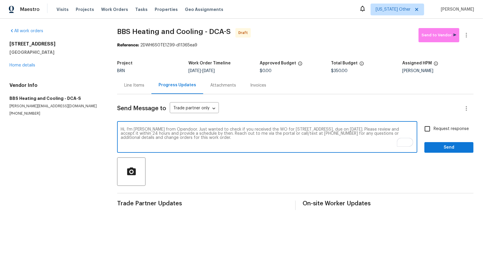
click at [392, 130] on textarea "Hi, I'm [PERSON_NAME] from Opendoor. Just wanted to check if you received the W…" at bounding box center [267, 137] width 293 height 21
type textarea "Hi, I'm [PERSON_NAME] from Opendoor. Just wanted to check if you received the W…"
click at [428, 125] on input "Request response" at bounding box center [427, 129] width 12 height 12
checkbox input "true"
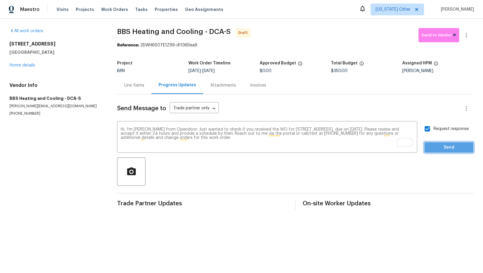
click at [431, 153] on button "Send" at bounding box center [448, 147] width 49 height 11
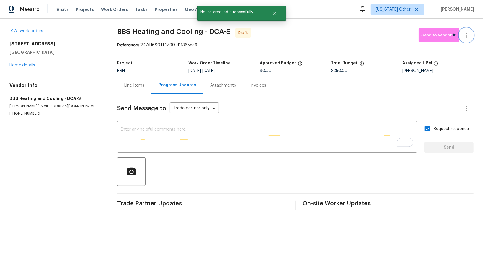
click at [467, 34] on icon "button" at bounding box center [466, 35] width 7 height 7
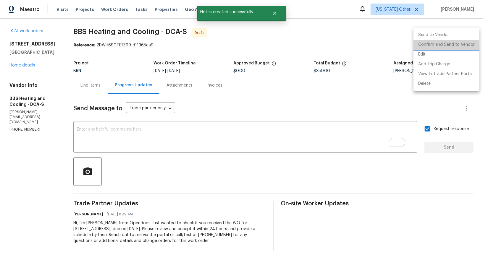
click at [445, 48] on li "Confirm and Send to Vendor" at bounding box center [446, 45] width 66 height 10
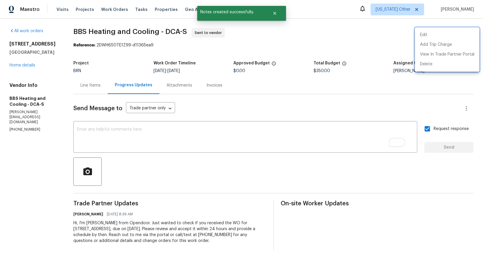
click at [95, 85] on div at bounding box center [241, 136] width 483 height 273
click at [95, 85] on div "Line Items" at bounding box center [90, 85] width 20 height 6
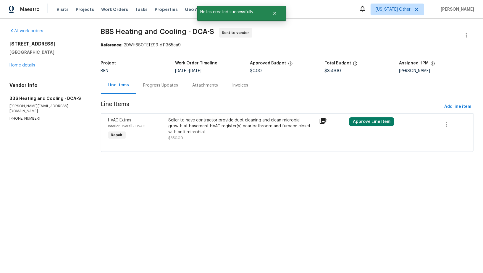
click at [24, 62] on div "[STREET_ADDRESS] Home details" at bounding box center [47, 54] width 77 height 27
click at [25, 64] on link "Home details" at bounding box center [22, 65] width 26 height 4
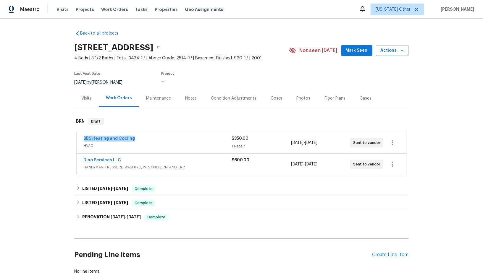
drag, startPoint x: 138, startPoint y: 142, endPoint x: 83, endPoint y: 139, distance: 55.0
click at [83, 139] on div "BBS Heating and Cooling HVAC $350.00 1 Repair [DATE] - [DATE] Sent to vendor" at bounding box center [242, 142] width 330 height 21
copy link "BBS Heating and Cooling"
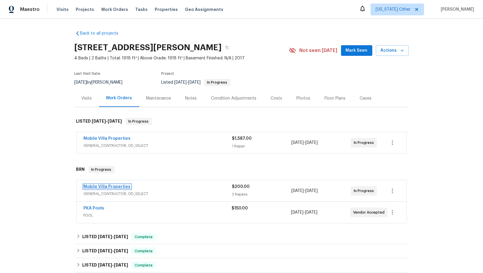
click at [107, 187] on link "Mobile Villa Properties" at bounding box center [107, 187] width 47 height 4
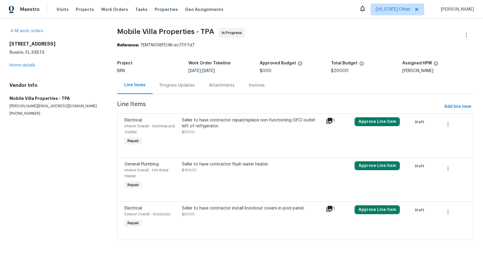
click at [166, 90] on div "Progress Updates" at bounding box center [177, 85] width 49 height 17
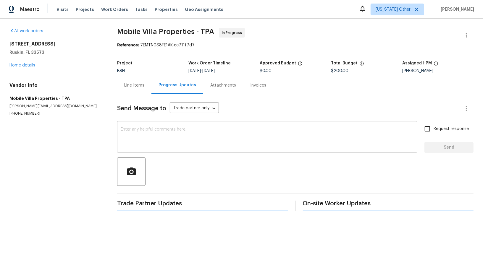
click at [174, 137] on textarea at bounding box center [267, 137] width 293 height 21
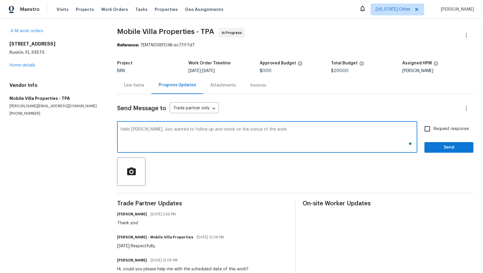
type textarea "Hello [PERSON_NAME], Just wanted to follow up and check on the status of the wo…"
click at [429, 124] on input "Request response" at bounding box center [427, 129] width 12 height 12
checkbox input "true"
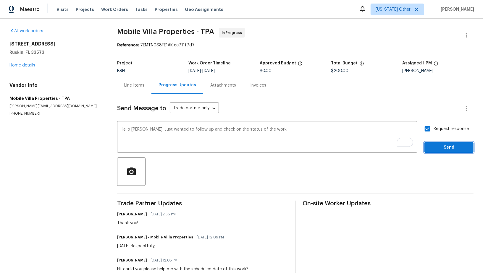
click at [439, 148] on span "Send" at bounding box center [449, 147] width 40 height 7
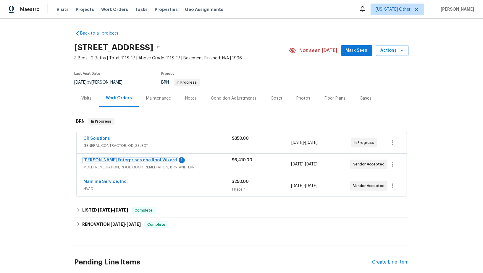
click at [124, 160] on link "[PERSON_NAME] Enterprises dba Roof Wizard" at bounding box center [130, 160] width 93 height 4
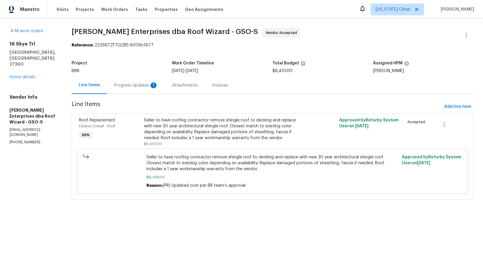
click at [157, 88] on div "Progress Updates 1" at bounding box center [136, 85] width 58 height 17
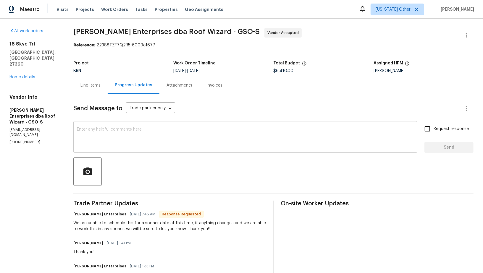
scroll to position [7, 0]
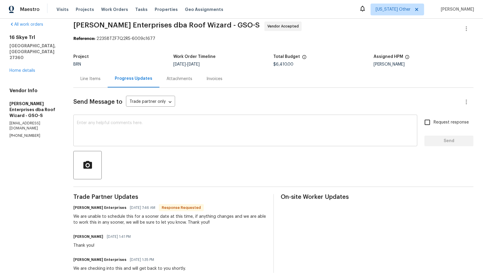
click at [172, 142] on div "x ​" at bounding box center [245, 131] width 344 height 30
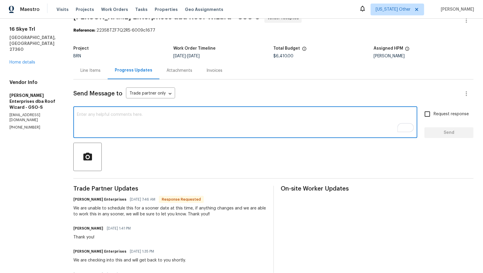
scroll to position [15, 0]
type textarea "I understand, Thank you!"
click at [437, 111] on span "Request response" at bounding box center [450, 114] width 35 height 6
click at [433, 111] on input "Request response" at bounding box center [427, 114] width 12 height 12
checkbox input "true"
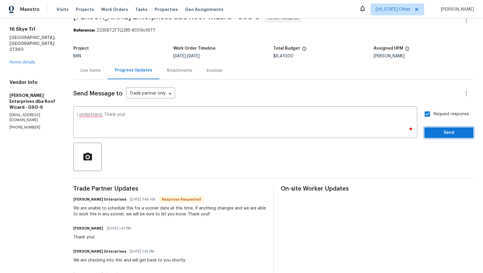
click at [444, 131] on span "Send" at bounding box center [449, 132] width 40 height 7
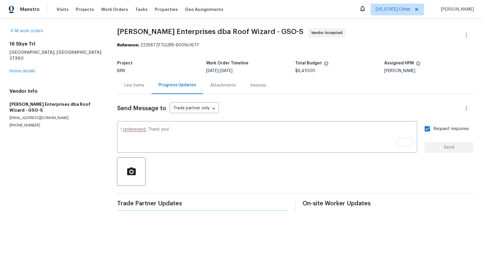
scroll to position [0, 0]
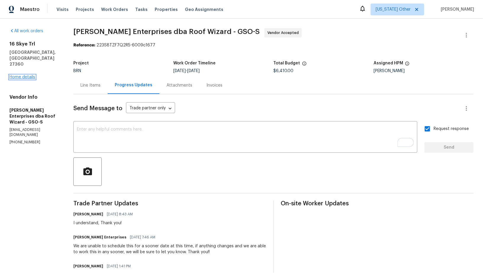
click at [17, 75] on link "Home details" at bounding box center [22, 77] width 26 height 4
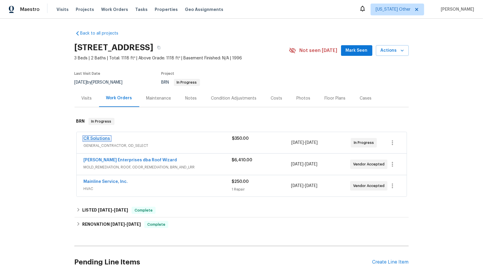
click at [92, 137] on link "CR Solutions" at bounding box center [97, 139] width 27 height 4
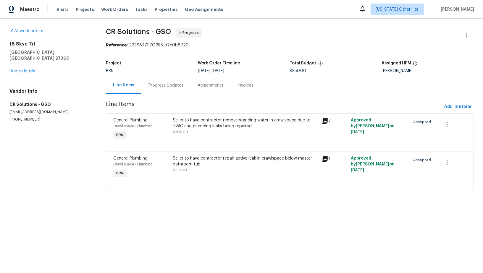
click at [164, 87] on div "Progress Updates" at bounding box center [165, 85] width 35 height 6
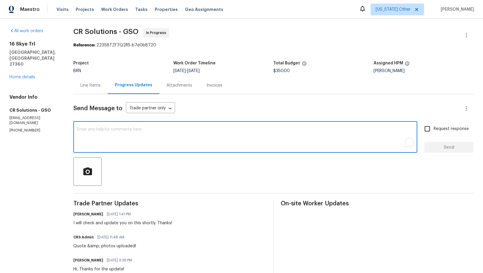
click at [161, 141] on textarea "To enrich screen reader interactions, please activate Accessibility in Grammarl…" at bounding box center [245, 137] width 337 height 21
paste textarea "we ONLY want the active leak below master tub repaired per the WO verbiage."
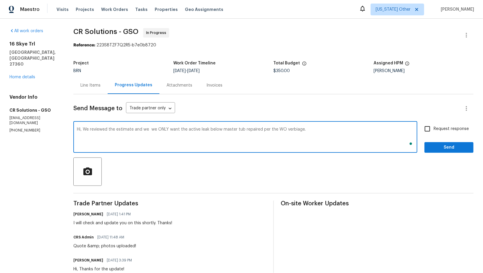
click at [155, 130] on textarea "Hi, We reviewed the estimate and we we ONLY want the active leak below master t…" at bounding box center [245, 137] width 337 height 21
click at [159, 129] on textarea "Hi, We reviewed the estimate and we ONLY want the active leak below master tub …" at bounding box center [245, 137] width 337 height 21
click at [137, 129] on textarea "Hi, We reviewed the estimate and we only want the active leak below master tub …" at bounding box center [245, 137] width 337 height 21
click at [213, 130] on textarea "Hi, We reviewed the estimate, and we only want the active leak below master tub…" at bounding box center [245, 137] width 337 height 21
click at [302, 133] on textarea "Hi, We reviewed the estimate, and we only want the active leak below the master…" at bounding box center [245, 137] width 337 height 21
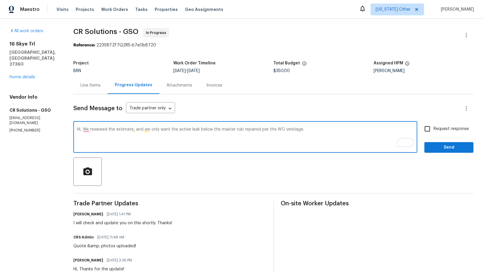
drag, startPoint x: 274, startPoint y: 130, endPoint x: 368, endPoint y: 130, distance: 94.0
click at [368, 130] on textarea "Hi, We reviewed the estimate, and we only want the active leak below the master…" at bounding box center [245, 137] width 337 height 21
click at [88, 129] on textarea "Hi, We reviewed the estimate, and we only want the active leak below the master…" at bounding box center [245, 137] width 337 height 21
click at [131, 130] on textarea "Hi, we reviewed the estimate, and we only want the active leak below the master…" at bounding box center [245, 137] width 337 height 21
click at [155, 129] on textarea "Hi, we reviewed the estimate and there is 3 options, and we only want the activ…" at bounding box center [245, 137] width 337 height 21
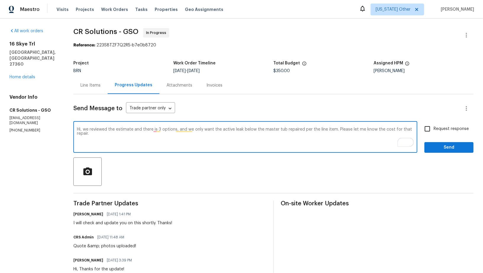
click at [154, 129] on textarea "Hi, we reviewed the estimate and there is 3 options, and we only want the activ…" at bounding box center [245, 137] width 337 height 21
click at [229, 145] on textarea "Hi, we reviewed the estimate and there are 3 options, and we only want the acti…" at bounding box center [245, 137] width 337 height 21
type textarea "Hi, we reviewed the estimate and there are 3 options, and we only want the acti…"
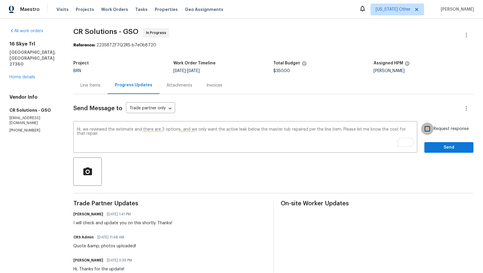
click at [427, 130] on input "Request response" at bounding box center [427, 129] width 12 height 12
checkbox input "true"
click at [432, 147] on span "Send" at bounding box center [449, 147] width 40 height 7
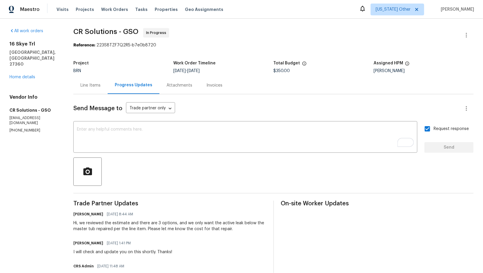
click at [21, 68] on div "[STREET_ADDRESS] Home details" at bounding box center [34, 60] width 50 height 39
click at [20, 63] on div "[STREET_ADDRESS] Home details" at bounding box center [34, 60] width 50 height 39
click at [20, 75] on link "Home details" at bounding box center [22, 77] width 26 height 4
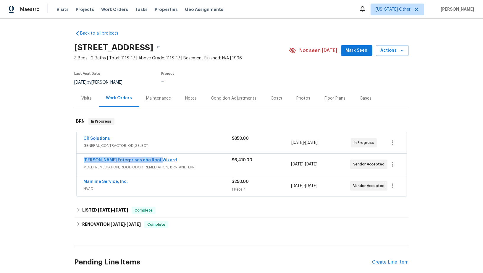
drag, startPoint x: 163, startPoint y: 158, endPoint x: 84, endPoint y: 160, distance: 79.2
click at [84, 160] on div "[PERSON_NAME] Enterprises dba Roof Wizard" at bounding box center [158, 160] width 148 height 7
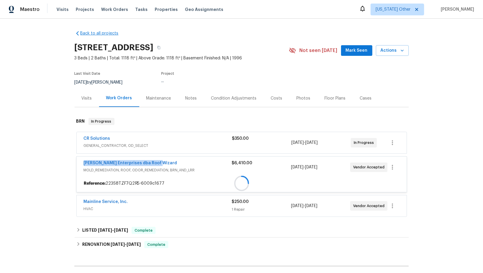
copy link "[PERSON_NAME] Enterprises dba Roof Wizard"
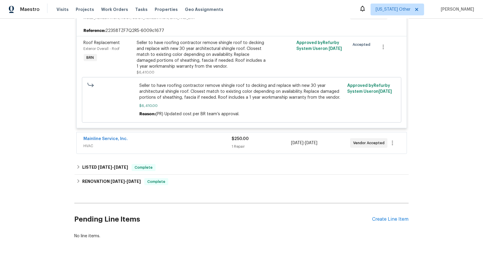
scroll to position [95, 0]
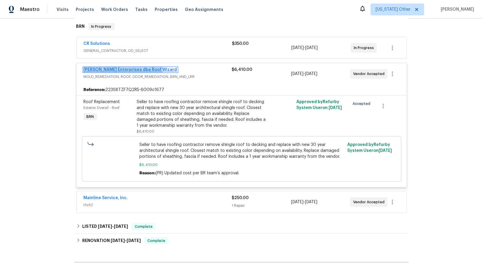
click at [121, 69] on link "[PERSON_NAME] Enterprises dba Roof Wizard" at bounding box center [130, 70] width 93 height 4
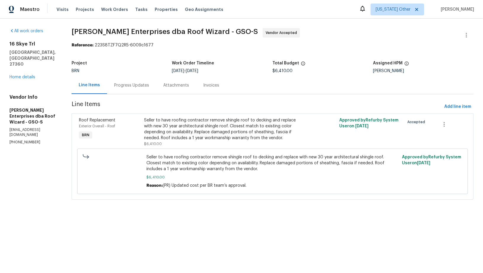
click at [152, 87] on div "Progress Updates" at bounding box center [131, 85] width 49 height 17
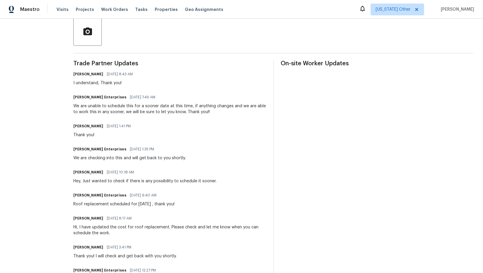
scroll to position [147, 0]
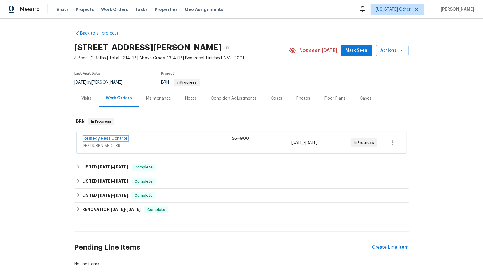
click at [110, 138] on link "Remedy Pest Control" at bounding box center [106, 139] width 44 height 4
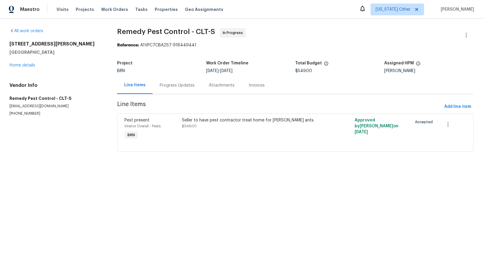
click at [170, 79] on div "Progress Updates" at bounding box center [177, 85] width 49 height 17
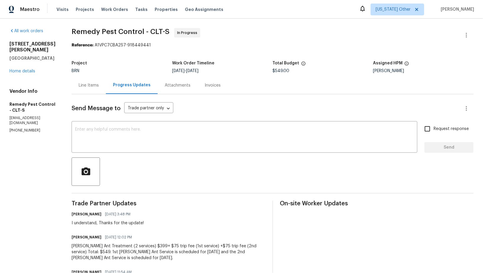
click at [157, 155] on div "Send Message to Trade partner only Trade partner only ​ x ​ Request response Se…" at bounding box center [273, 213] width 402 height 238
click at [136, 139] on textarea at bounding box center [244, 137] width 338 height 21
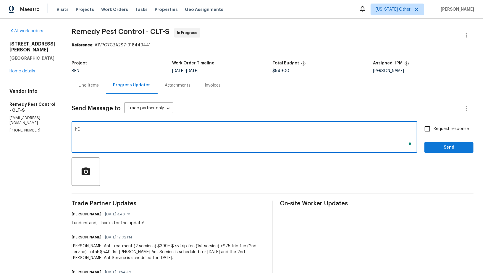
type textarea "h"
type textarea "Hey, Have you started the work [DATE] as planned?"
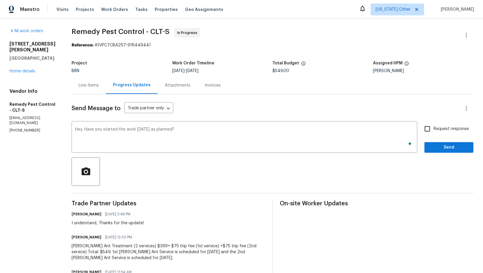
click at [421, 129] on div "Hey, Have you started the work [DATE] as planned? x ​ Request response Send" at bounding box center [273, 138] width 402 height 30
click at [427, 131] on input "Request response" at bounding box center [427, 129] width 12 height 12
checkbox input "true"
click at [434, 145] on span "Send" at bounding box center [449, 147] width 40 height 7
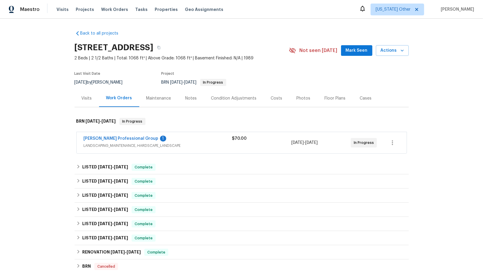
click at [119, 141] on span "[PERSON_NAME] Professional Group" at bounding box center [121, 139] width 75 height 6
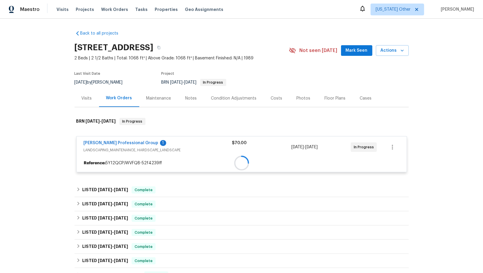
click at [119, 158] on div at bounding box center [242, 163] width 330 height 11
click at [119, 141] on link "[PERSON_NAME] Professional Group" at bounding box center [121, 143] width 75 height 4
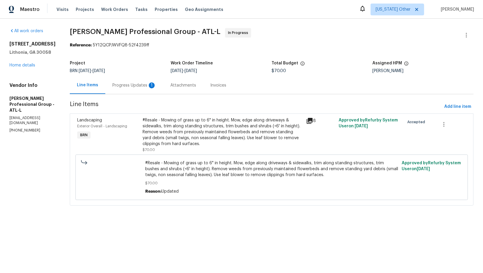
click at [128, 84] on div "Progress Updates 1" at bounding box center [134, 85] width 44 height 6
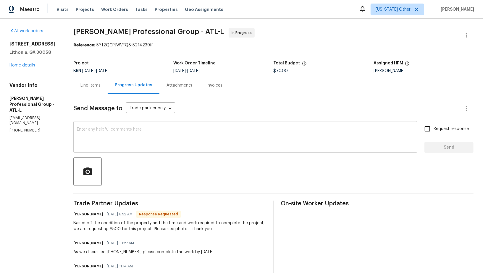
click at [127, 126] on div "x ​" at bounding box center [245, 138] width 344 height 30
click at [86, 93] on div "Line Items" at bounding box center [90, 85] width 34 height 17
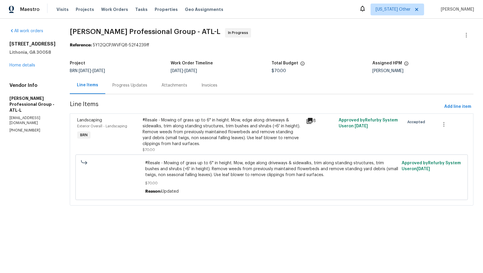
click at [189, 155] on div "#Resale - Mowing of grass up to 6" in height. Mow, edge along driveways & sidew…" at bounding box center [271, 178] width 392 height 46
click at [189, 145] on div "#Resale - Mowing of grass up to 6" in height. Mow, edge along driveways & sidew…" at bounding box center [222, 132] width 160 height 30
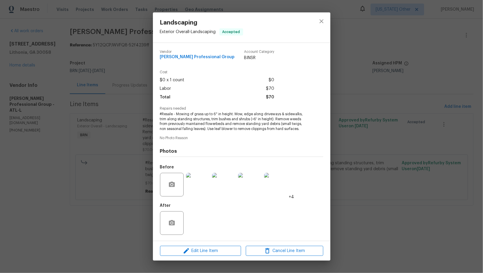
click at [201, 191] on img at bounding box center [198, 185] width 24 height 24
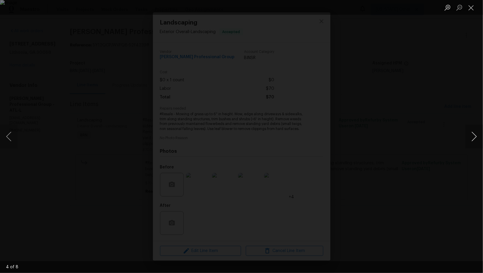
click at [477, 134] on button "Next image" at bounding box center [474, 137] width 18 height 24
click at [411, 147] on div "Lightbox" at bounding box center [241, 136] width 483 height 273
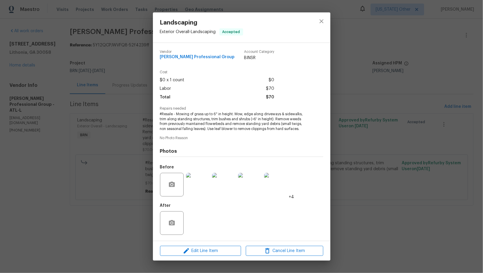
click at [349, 89] on div "Landscaping Exterior Overall - Landscaping Accepted Vendor [PERSON_NAME] Profes…" at bounding box center [241, 136] width 483 height 273
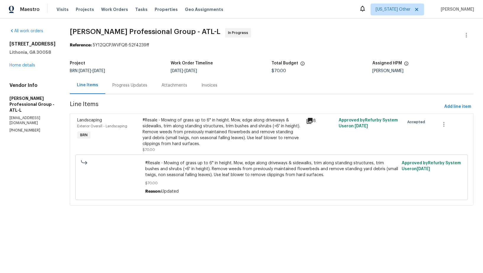
click at [184, 146] on div "#Resale - Mowing of grass up to 6" in height. Mow, edge along driveways & sidew…" at bounding box center [222, 132] width 160 height 30
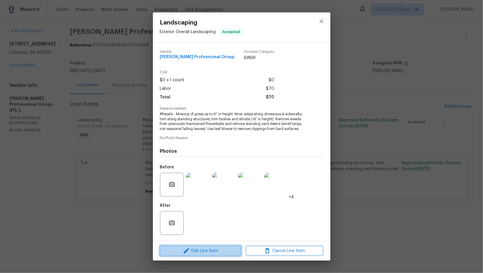
click at [188, 249] on icon "button" at bounding box center [186, 250] width 7 height 7
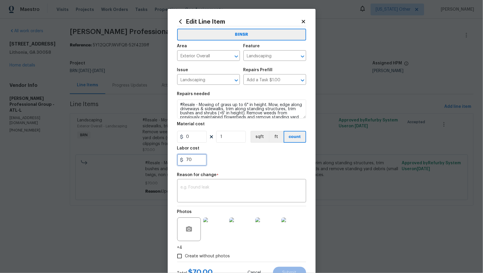
click at [193, 161] on input "70" at bounding box center [192, 160] width 30 height 12
type input "500"
click at [225, 192] on textarea at bounding box center [242, 191] width 122 height 12
paste textarea "(PR) Updated per vendors final cost."
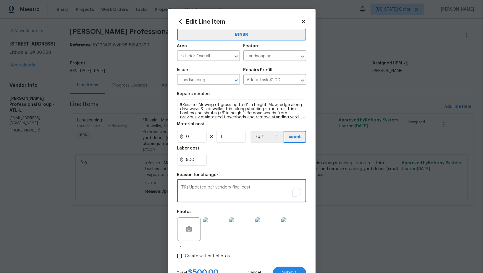
scroll to position [24, 0]
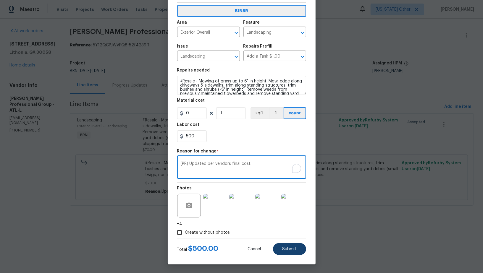
type textarea "(PR) Updated per vendors final cost."
click at [283, 250] on span "Submit" at bounding box center [289, 249] width 14 height 4
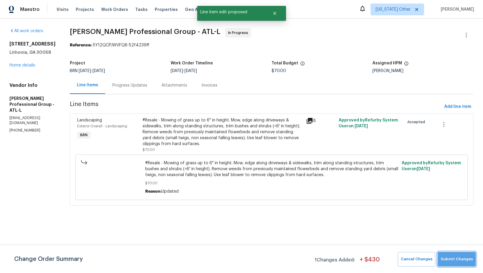
click at [461, 260] on span "Submit Changes" at bounding box center [456, 259] width 32 height 7
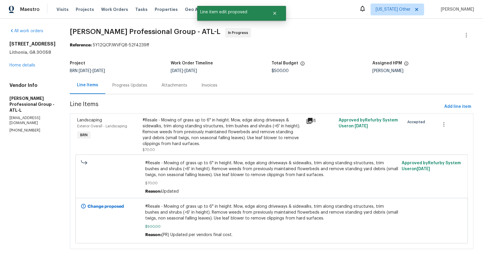
click at [121, 85] on div "Progress Updates" at bounding box center [129, 85] width 35 height 6
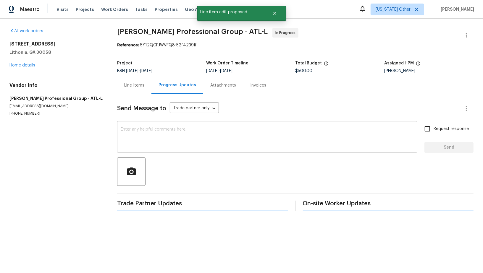
click at [146, 131] on textarea at bounding box center [267, 137] width 293 height 21
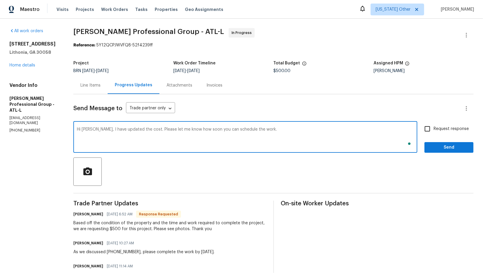
type textarea "Hi [PERSON_NAME], I have updated the cost. Please let me know how soon you can …"
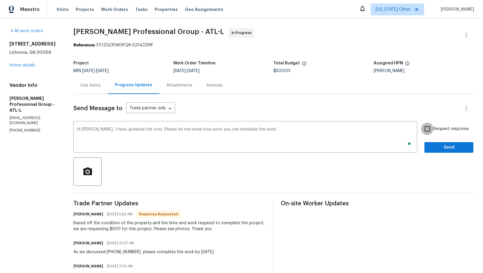
click at [424, 125] on input "Request response" at bounding box center [427, 129] width 12 height 12
checkbox input "true"
click at [438, 154] on div "Send Message to Trade partner only Trade partner only ​ Hi [PERSON_NAME], I hav…" at bounding box center [273, 198] width 400 height 209
click at [432, 148] on span "Send" at bounding box center [449, 147] width 40 height 7
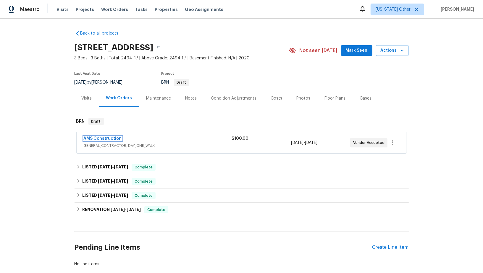
click at [97, 138] on link "AMS Construction" at bounding box center [103, 139] width 38 height 4
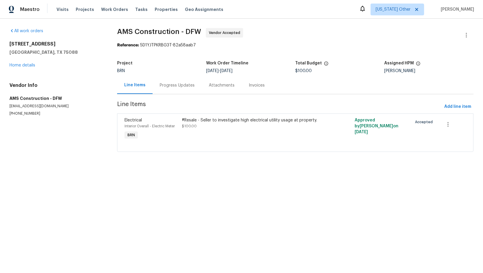
click at [161, 92] on div "Progress Updates" at bounding box center [177, 85] width 49 height 17
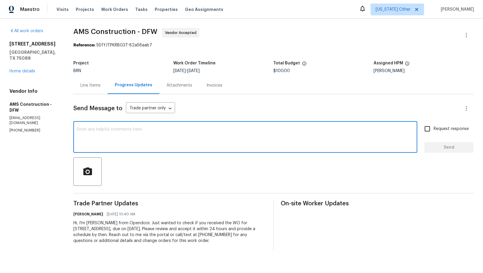
click at [160, 139] on textarea at bounding box center [245, 137] width 337 height 21
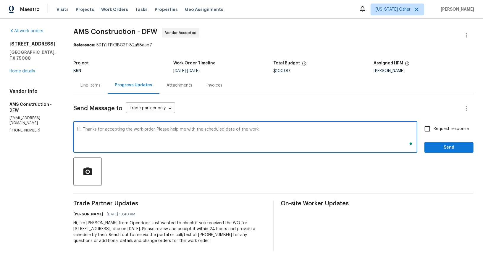
type textarea "Hi, Thanks for accepting the work order. Please help me with the scheduled date…"
click at [429, 127] on input "Request response" at bounding box center [427, 129] width 12 height 12
checkbox input "true"
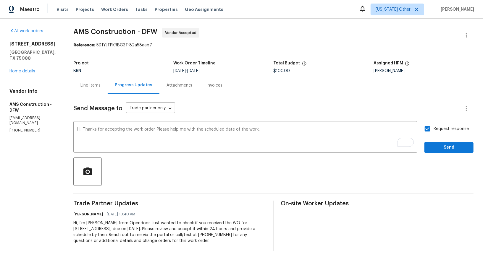
click at [431, 137] on div "Request response Send" at bounding box center [448, 138] width 49 height 30
click at [432, 144] on span "Send" at bounding box center [449, 147] width 40 height 7
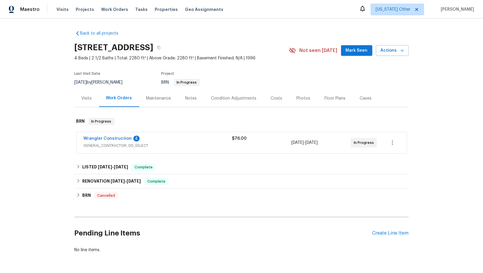
click at [110, 136] on span "Wrangler Construction" at bounding box center [108, 139] width 48 height 6
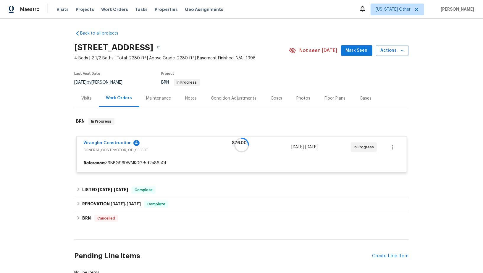
click at [111, 142] on div at bounding box center [241, 145] width 334 height 66
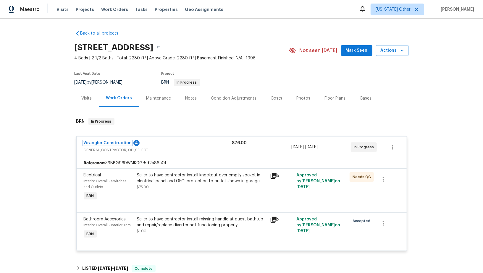
click at [111, 142] on link "Wrangler Construction" at bounding box center [108, 143] width 48 height 4
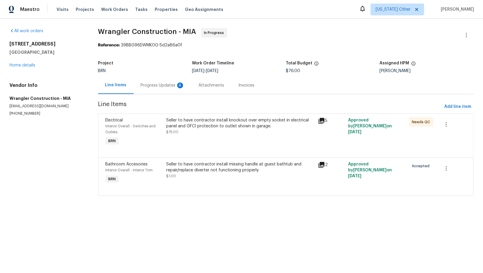
click at [171, 109] on span "Line Items" at bounding box center [269, 106] width 343 height 11
click at [183, 122] on div "Seller to have contractor install knockout over empty socket in electrical pane…" at bounding box center [240, 123] width 148 height 12
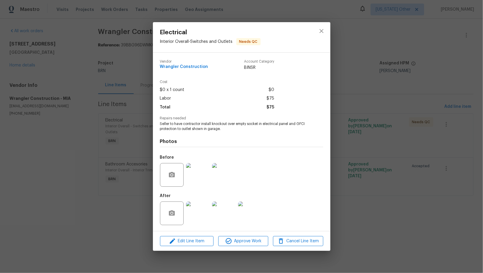
click at [201, 216] on img at bounding box center [198, 214] width 24 height 24
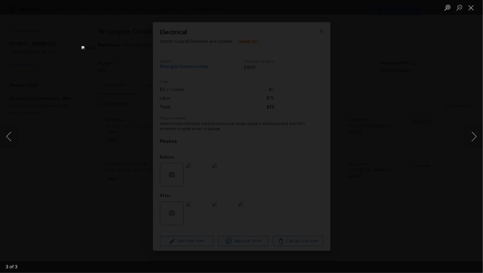
click at [363, 164] on div "Lightbox" at bounding box center [241, 136] width 483 height 273
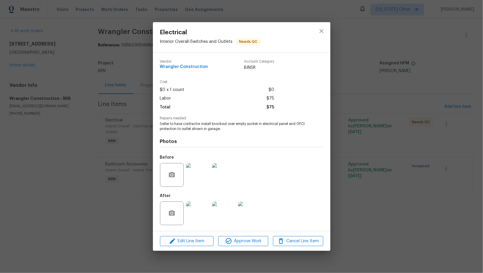
click at [363, 164] on div "Electrical Interior Overall - Switches and Outlets Needs QC Vendor Wrangler Con…" at bounding box center [241, 136] width 483 height 273
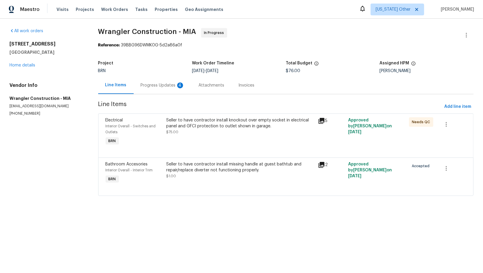
click at [159, 88] on div "Progress Updates 4" at bounding box center [163, 85] width 44 height 6
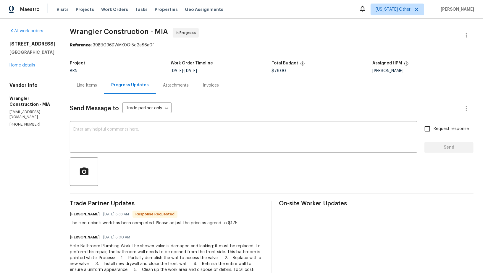
click at [82, 84] on div "Line Items" at bounding box center [87, 85] width 20 height 6
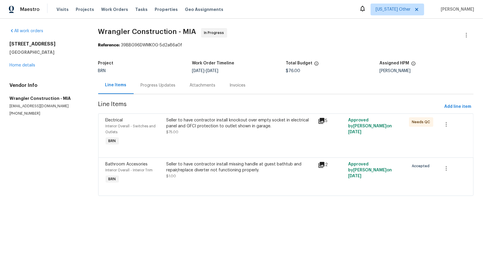
click at [189, 177] on div "Seller to have contractor install missing handle at guest bathtub and repair/re…" at bounding box center [240, 170] width 148 height 18
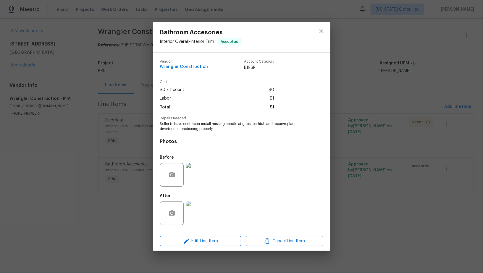
click at [195, 180] on img at bounding box center [198, 175] width 24 height 24
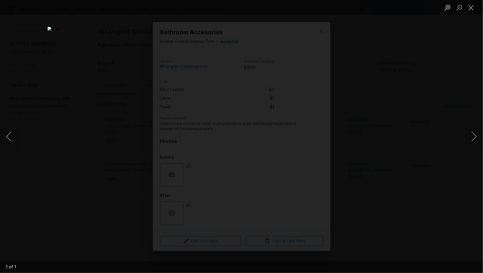
click at [414, 167] on div "Lightbox" at bounding box center [241, 136] width 483 height 273
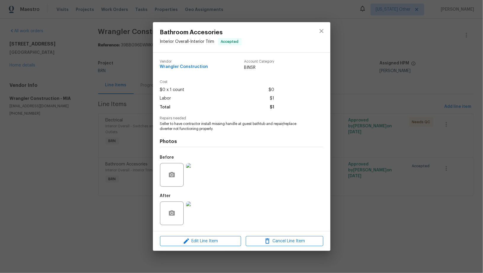
click at [205, 211] on img at bounding box center [198, 214] width 24 height 24
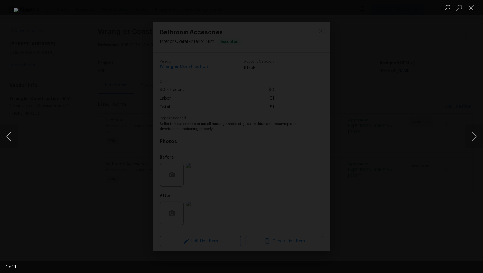
click at [375, 191] on div "Lightbox" at bounding box center [241, 136] width 483 height 273
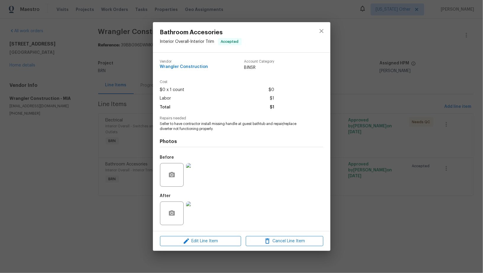
click at [375, 191] on div "Bathroom Accesories Interior Overall - Interior Trim Accepted Vendor Wrangler C…" at bounding box center [241, 136] width 483 height 273
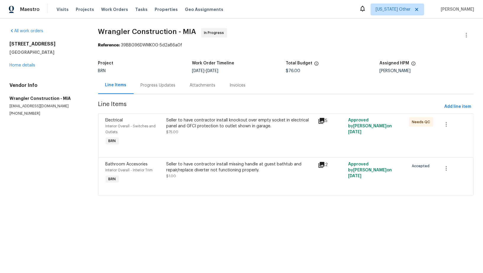
click at [205, 135] on div "Seller to have contractor install knockout over empty socket in electrical pane…" at bounding box center [240, 132] width 152 height 33
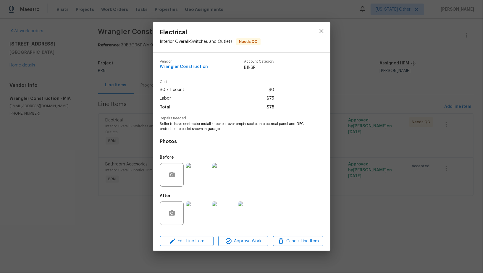
click at [132, 195] on div "Electrical Interior Overall - Switches and Outlets Needs QC Vendor Wrangler Con…" at bounding box center [241, 136] width 483 height 273
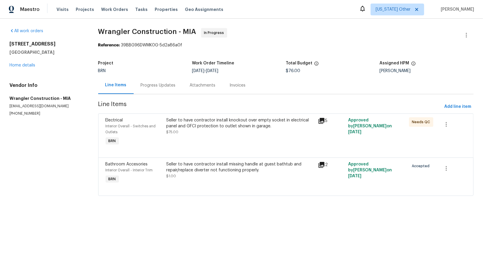
click at [198, 168] on div "Seller to have contractor install missing handle at guest bathtub and repair/re…" at bounding box center [240, 167] width 148 height 12
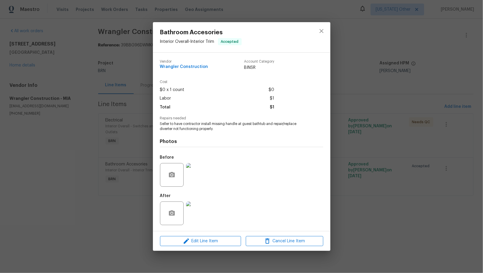
click at [199, 178] on img at bounding box center [198, 175] width 24 height 24
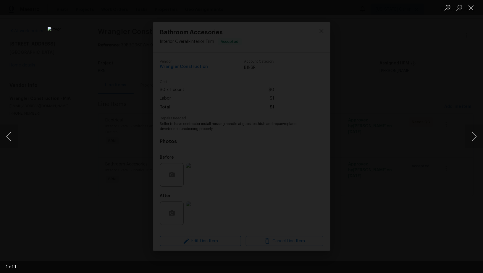
click at [402, 158] on div "Lightbox" at bounding box center [241, 136] width 483 height 273
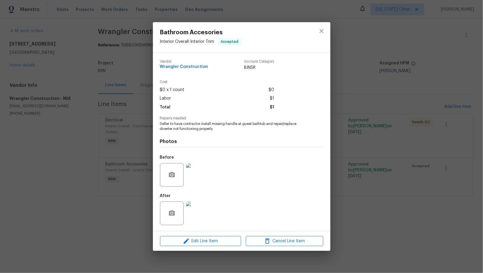
click at [399, 153] on div "Bathroom Accesories Interior Overall - Interior Trim Accepted Vendor Wrangler C…" at bounding box center [241, 136] width 483 height 273
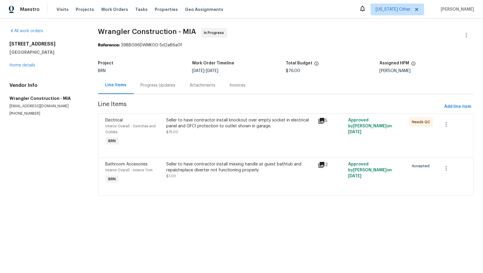
click at [150, 87] on div "Progress Updates" at bounding box center [158, 85] width 35 height 6
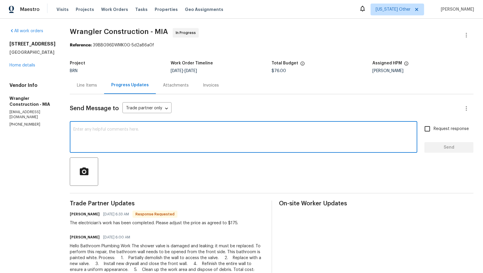
click at [116, 140] on textarea at bounding box center [243, 137] width 340 height 21
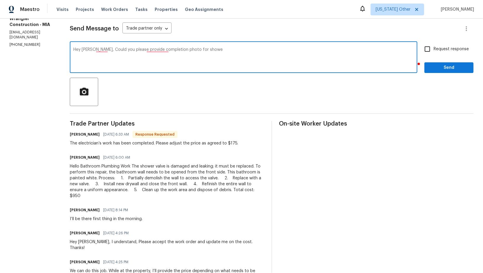
type textarea "Hey Rafael, Could you please provide completion photo for shower"
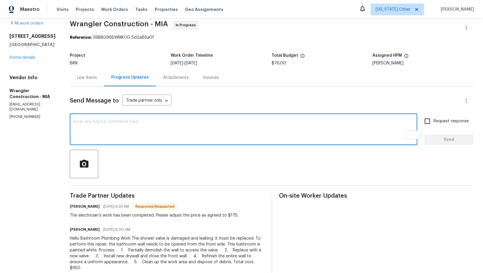
click at [77, 84] on div "Line Items" at bounding box center [87, 77] width 34 height 17
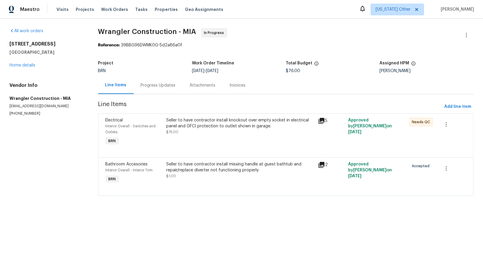
click at [180, 117] on div "Seller to have contractor install knockout over empty socket in electrical pane…" at bounding box center [240, 132] width 152 height 33
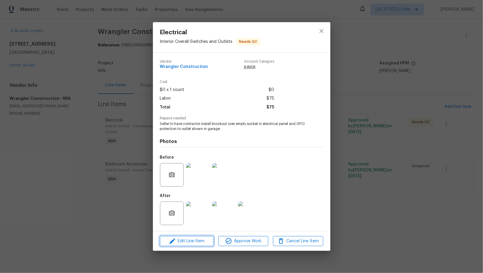
click at [194, 241] on span "Edit Line Item" at bounding box center [187, 241] width 50 height 7
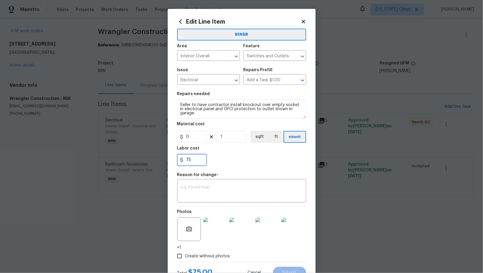
click at [193, 157] on input "75" at bounding box center [192, 160] width 30 height 12
click at [186, 159] on input "75" at bounding box center [192, 160] width 30 height 12
type input "175"
click at [206, 197] on textarea at bounding box center [242, 191] width 122 height 12
paste textarea "(PR) Updated per vendors final cost."
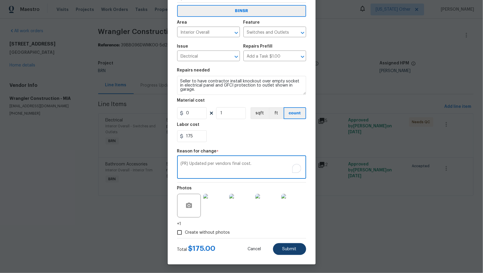
type textarea "(PR) Updated per vendors final cost."
click at [293, 246] on button "Submit" at bounding box center [289, 249] width 33 height 12
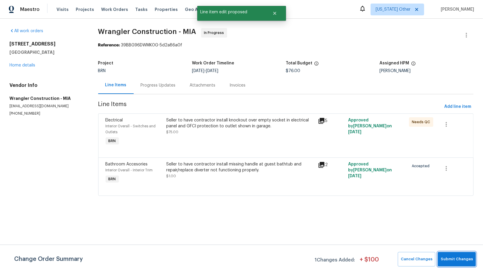
click at [458, 260] on span "Submit Changes" at bounding box center [456, 259] width 32 height 7
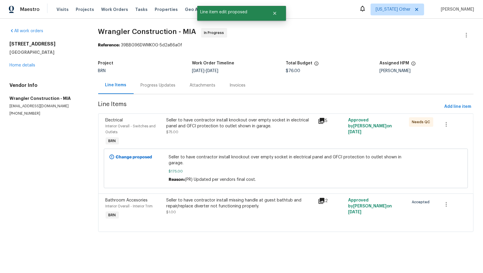
click at [157, 87] on div "Progress Updates" at bounding box center [158, 85] width 35 height 6
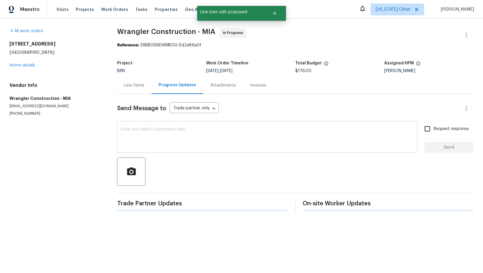
click at [167, 145] on textarea at bounding box center [267, 137] width 293 height 21
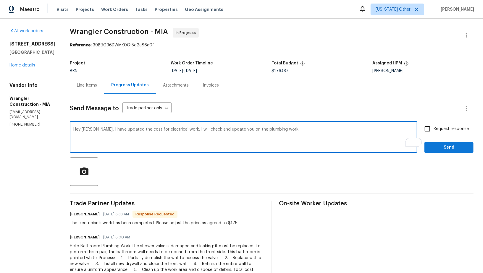
type textarea "Hey Rafael, I have updated the cost for electrical work. I will check and updat…"
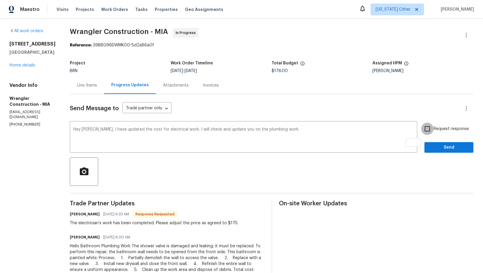
click at [431, 126] on input "Request response" at bounding box center [427, 129] width 12 height 12
checkbox input "true"
click at [439, 147] on span "Send" at bounding box center [449, 147] width 40 height 7
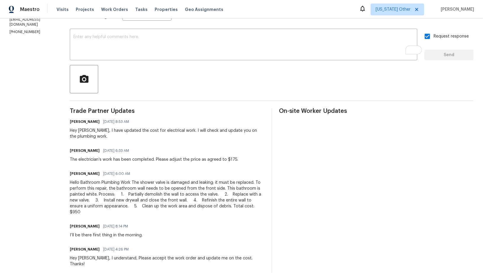
scroll to position [96, 0]
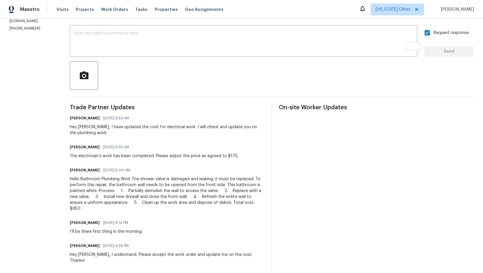
click at [230, 64] on div at bounding box center [271, 75] width 403 height 28
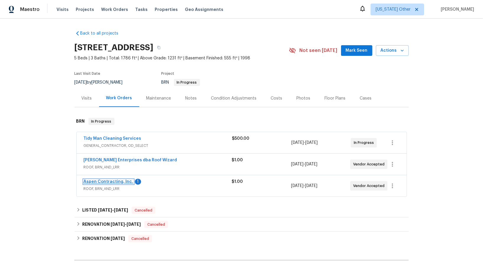
click at [106, 180] on link "Aspen Contracting, Inc." at bounding box center [109, 182] width 50 height 4
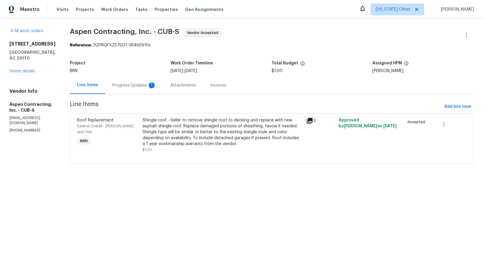
click at [129, 86] on div "Progress Updates 1" at bounding box center [134, 85] width 44 height 6
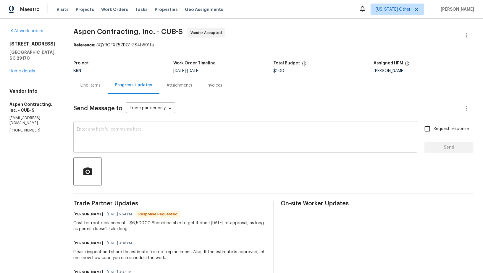
click at [144, 142] on textarea at bounding box center [245, 137] width 337 height 21
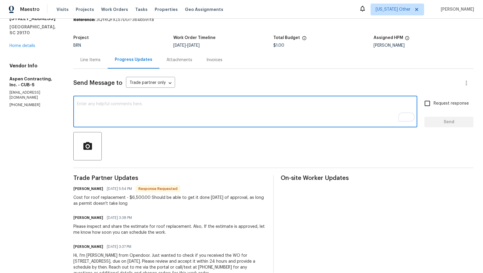
scroll to position [29, 0]
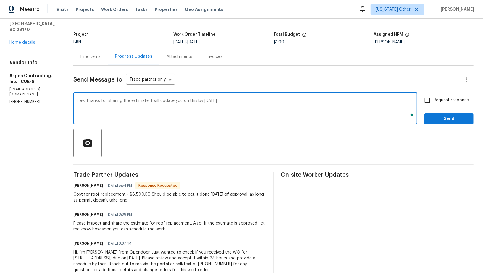
type textarea "Hey, Thanks for sharing the estimate! I will update you on this by [DATE]."
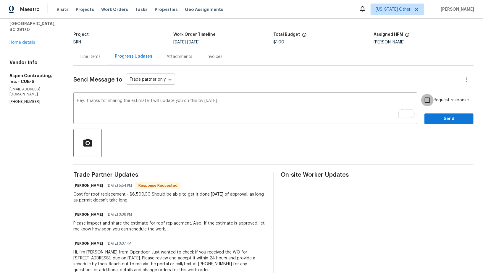
click at [432, 100] on input "Request response" at bounding box center [427, 100] width 12 height 12
checkbox input "true"
click at [434, 119] on span "Send" at bounding box center [449, 118] width 40 height 7
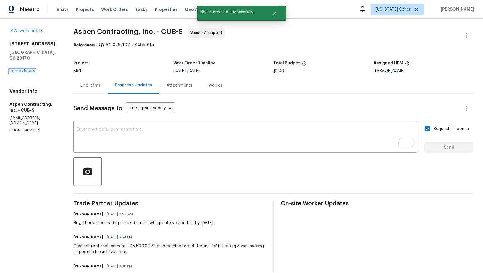
click at [17, 71] on link "Home details" at bounding box center [22, 71] width 26 height 4
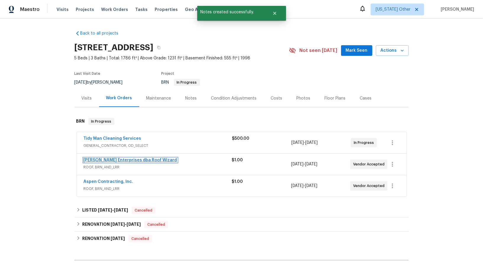
click at [104, 159] on link "[PERSON_NAME] Enterprises dba Roof Wizard" at bounding box center [130, 160] width 93 height 4
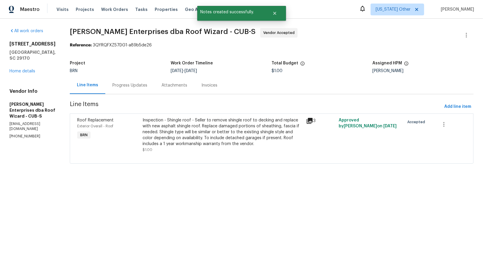
click at [154, 79] on div "Attachments" at bounding box center [174, 85] width 40 height 17
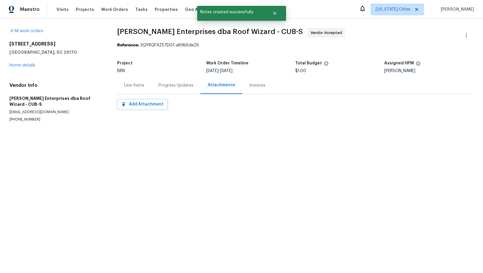
click at [158, 83] on div "Progress Updates" at bounding box center [175, 85] width 35 height 6
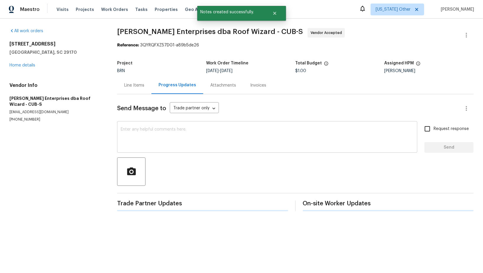
click at [154, 144] on textarea at bounding box center [267, 137] width 293 height 21
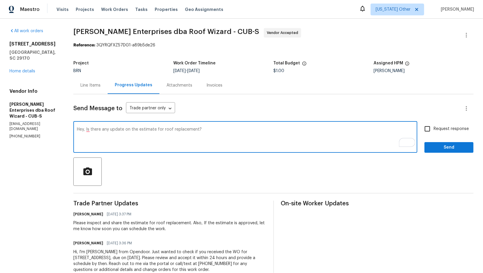
type textarea "Hey, Is there any update on the estimate for roof replacement?"
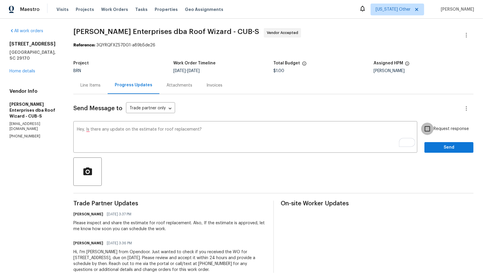
click at [425, 134] on input "Request response" at bounding box center [427, 129] width 12 height 12
checkbox input "true"
click at [428, 145] on button "Send" at bounding box center [448, 147] width 49 height 11
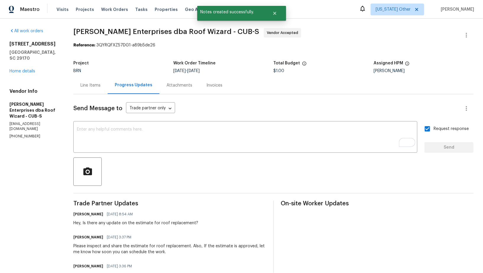
scroll to position [18, 0]
